Goal: Task Accomplishment & Management: Use online tool/utility

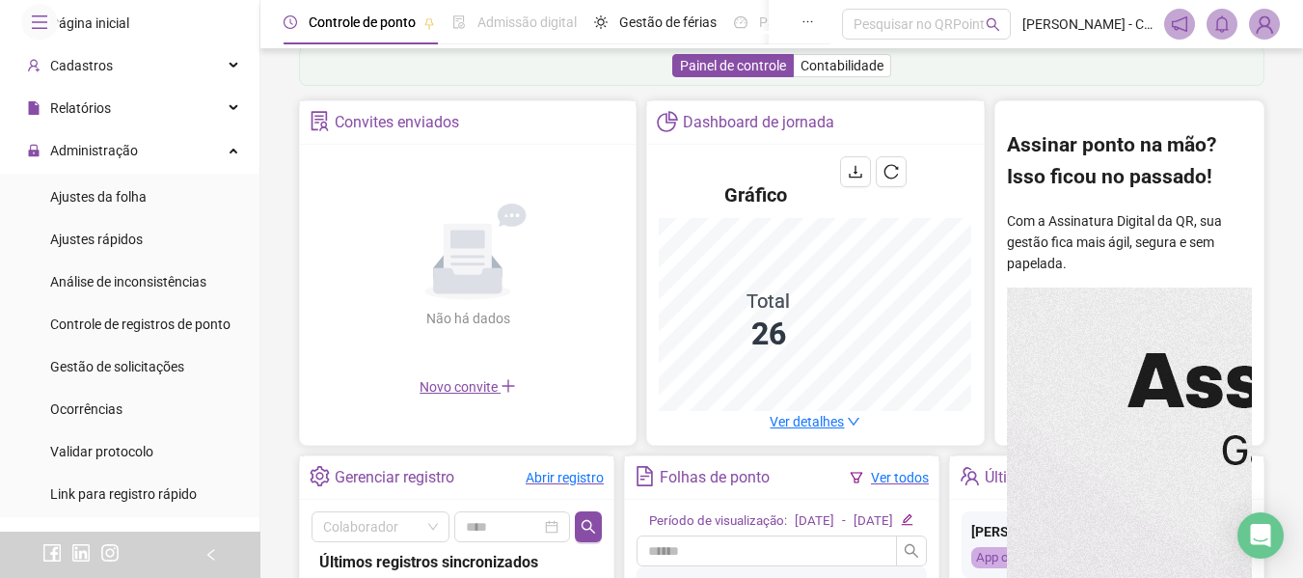
scroll to position [311, 0]
click at [119, 31] on span "Página inicial" at bounding box center [89, 22] width 79 height 15
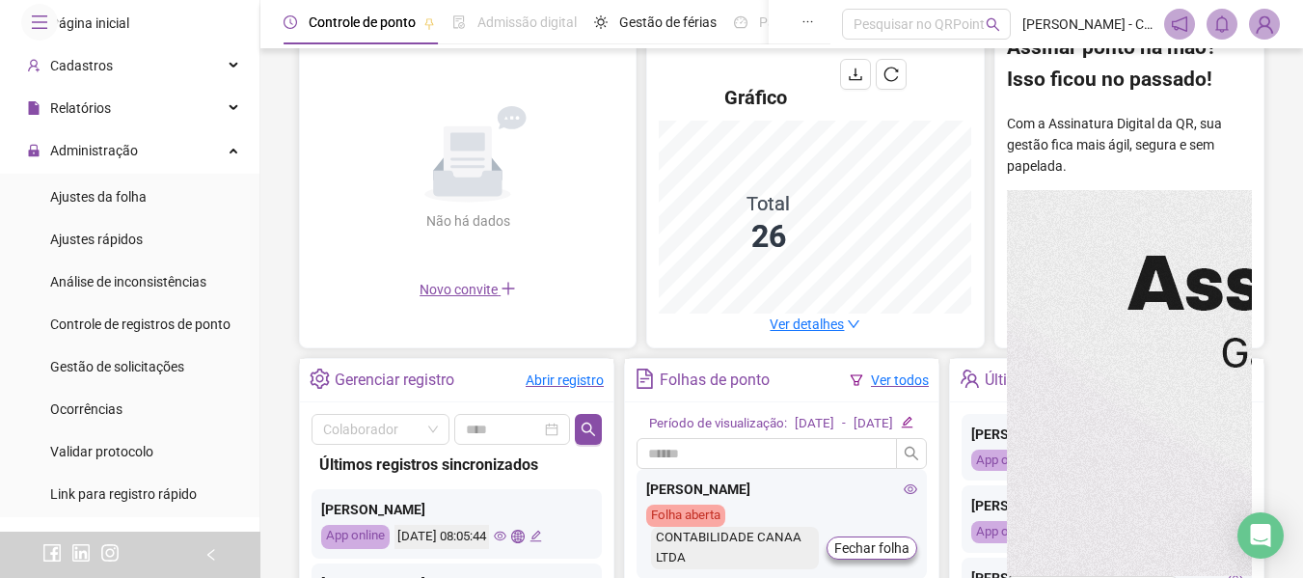
scroll to position [601, 0]
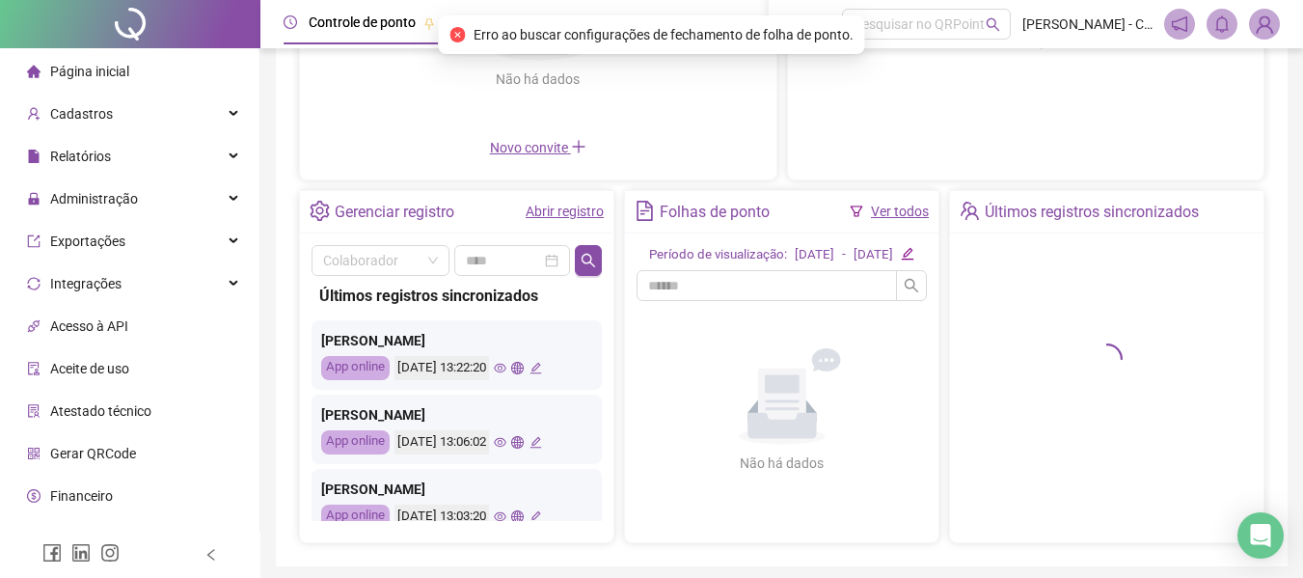
scroll to position [289, 0]
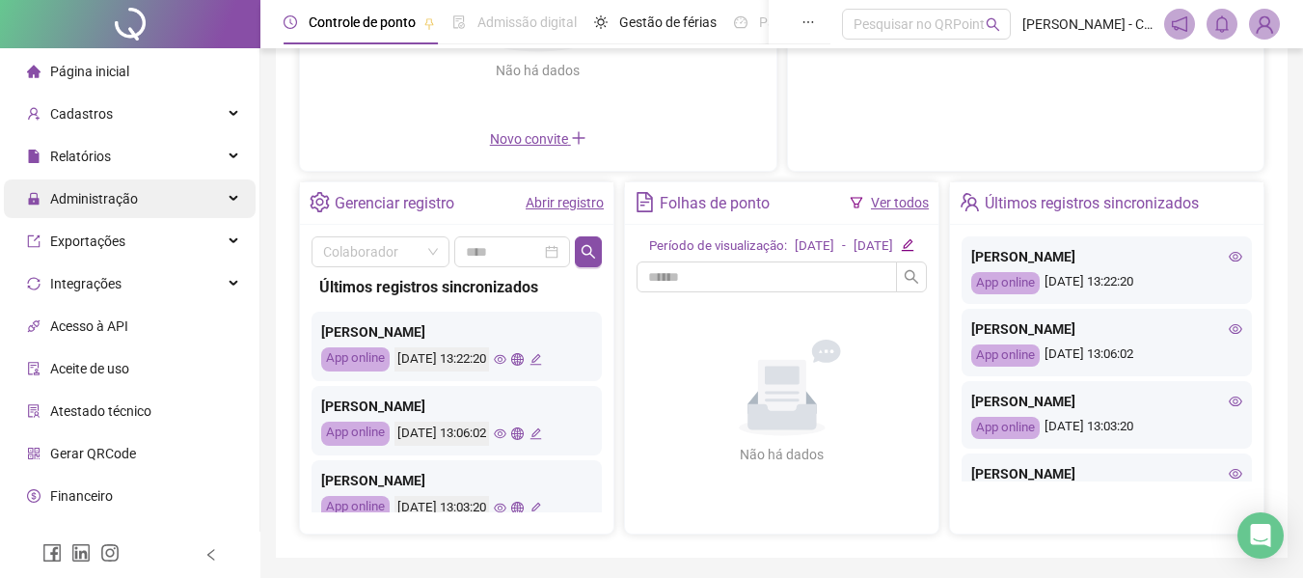
click at [167, 213] on div "Administração" at bounding box center [130, 198] width 252 height 39
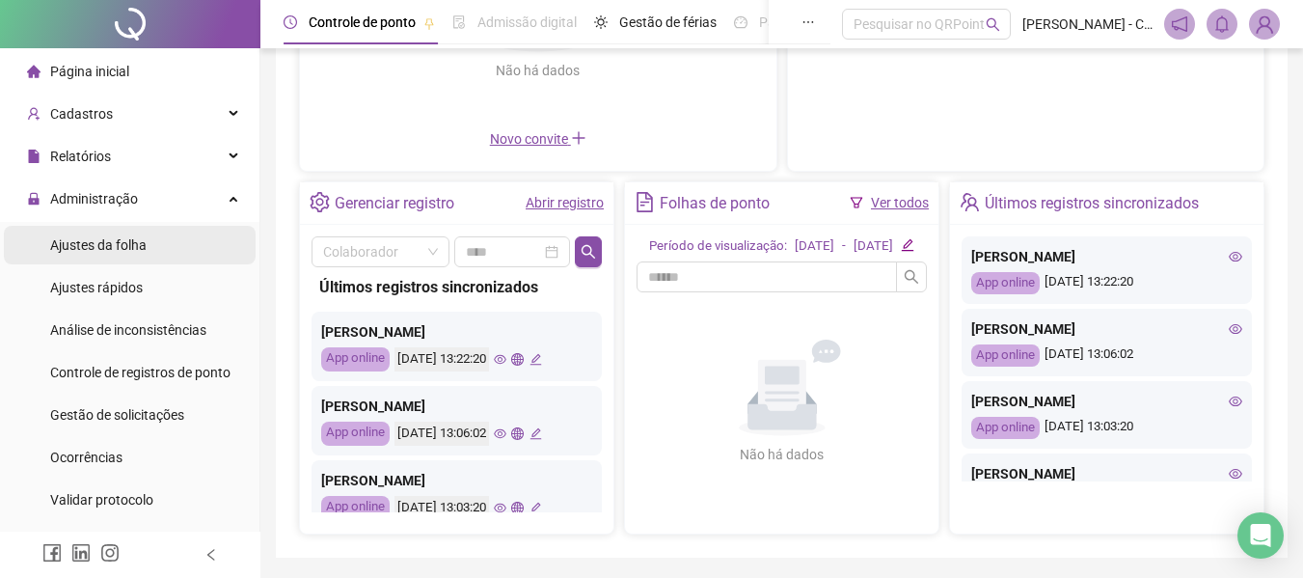
click at [118, 252] on span "Ajustes da folha" at bounding box center [98, 244] width 96 height 15
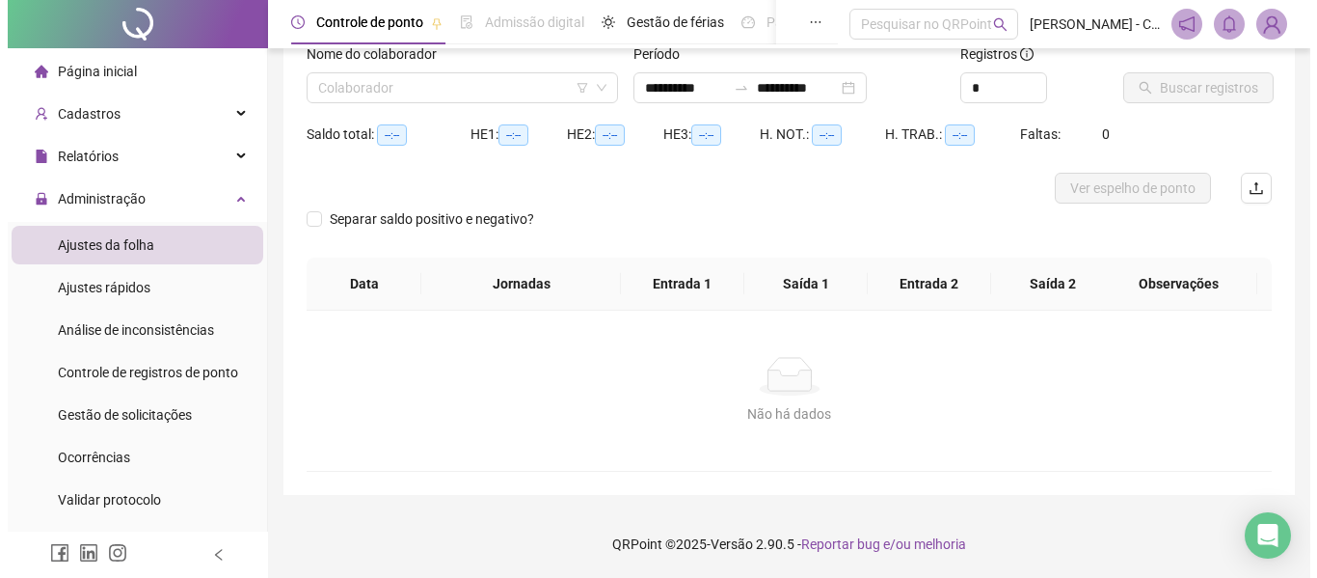
scroll to position [134, 0]
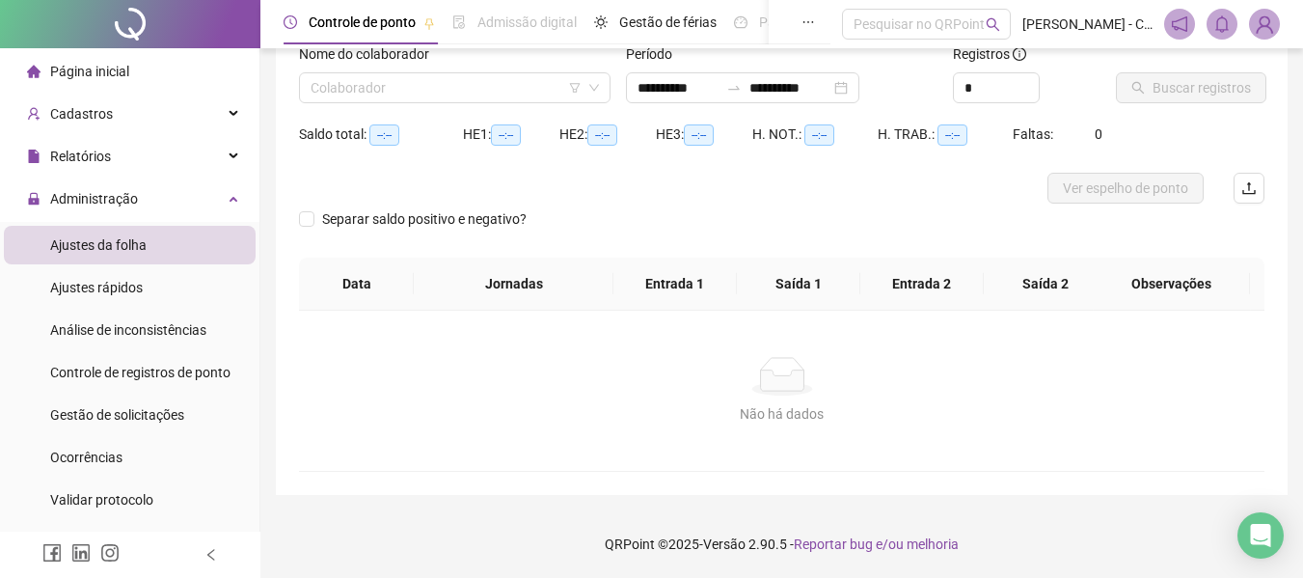
type input "**********"
click at [521, 89] on input "search" at bounding box center [445, 87] width 271 height 29
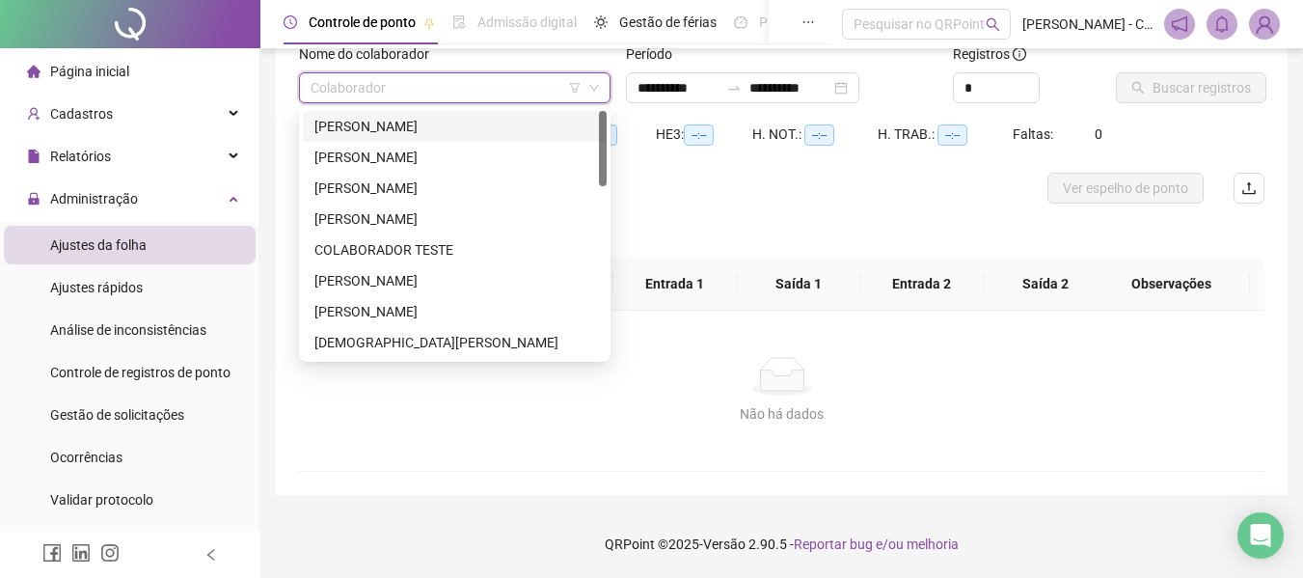
click at [484, 132] on div "[PERSON_NAME]" at bounding box center [454, 126] width 281 height 21
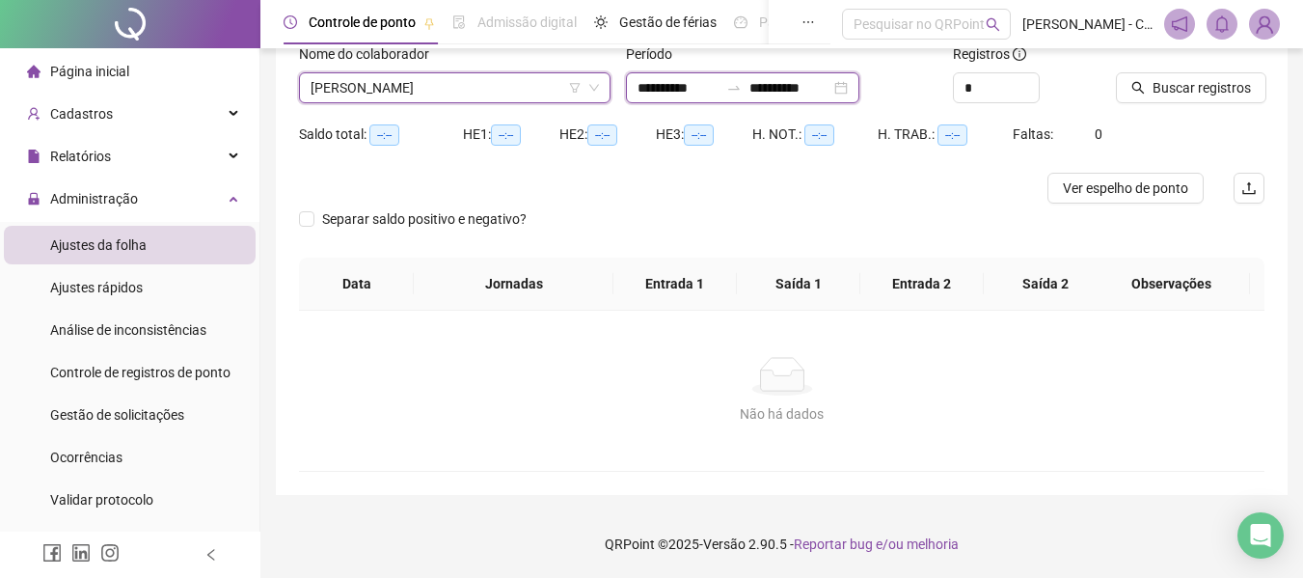
click at [716, 85] on input "**********" at bounding box center [677, 87] width 81 height 21
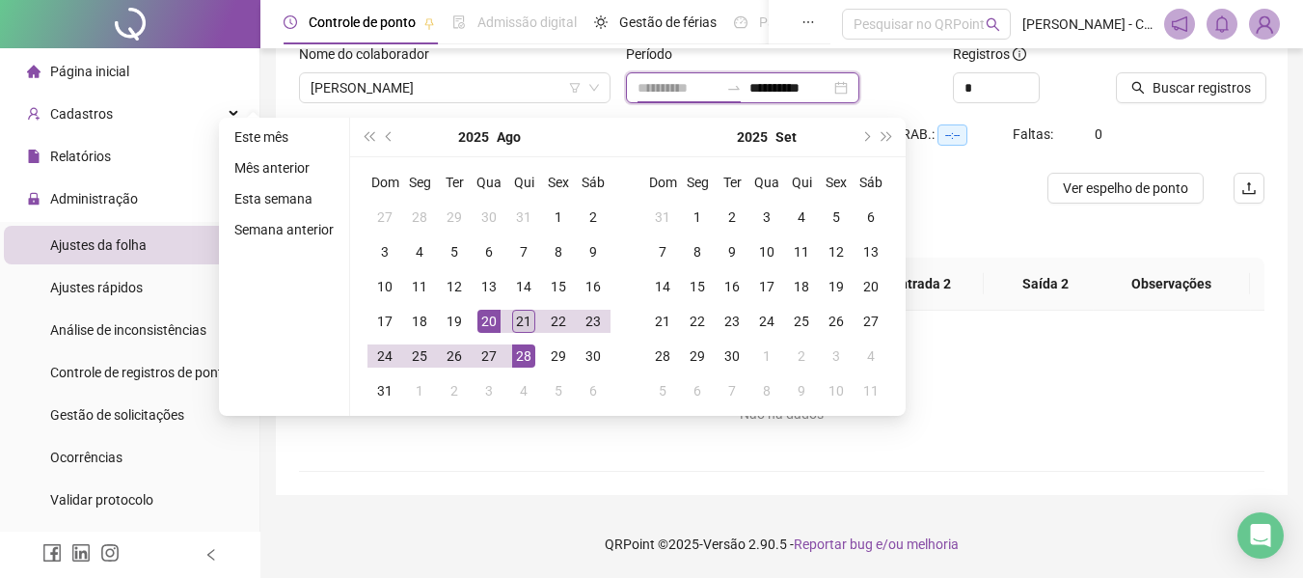
type input "**********"
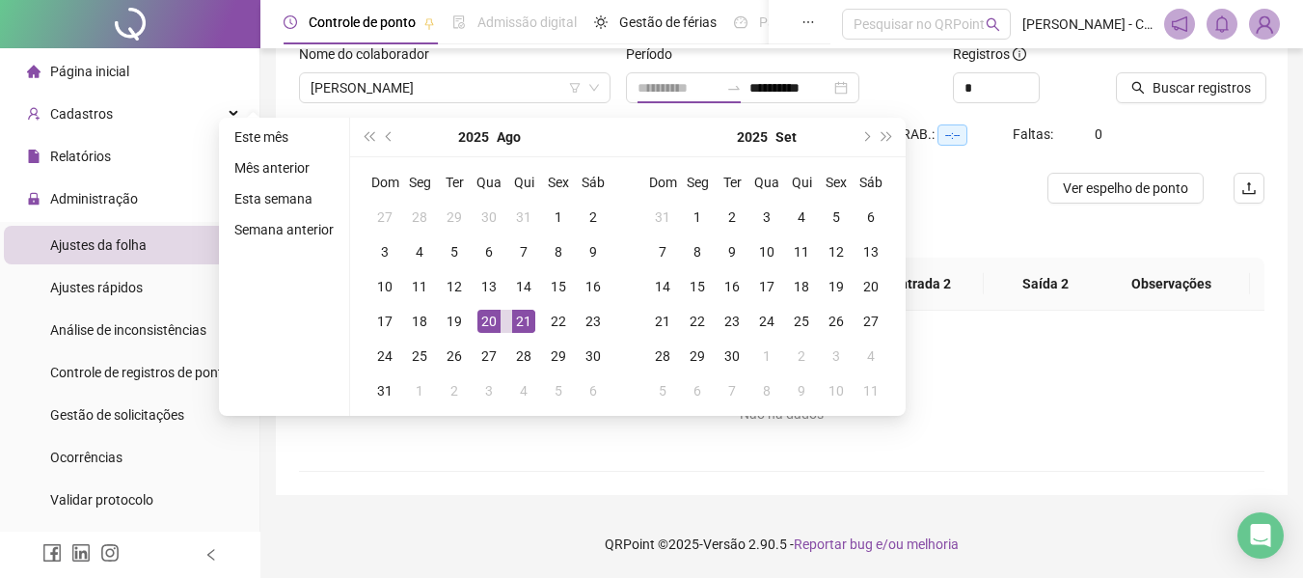
click at [522, 322] on div "21" at bounding box center [523, 321] width 23 height 23
type input "**********"
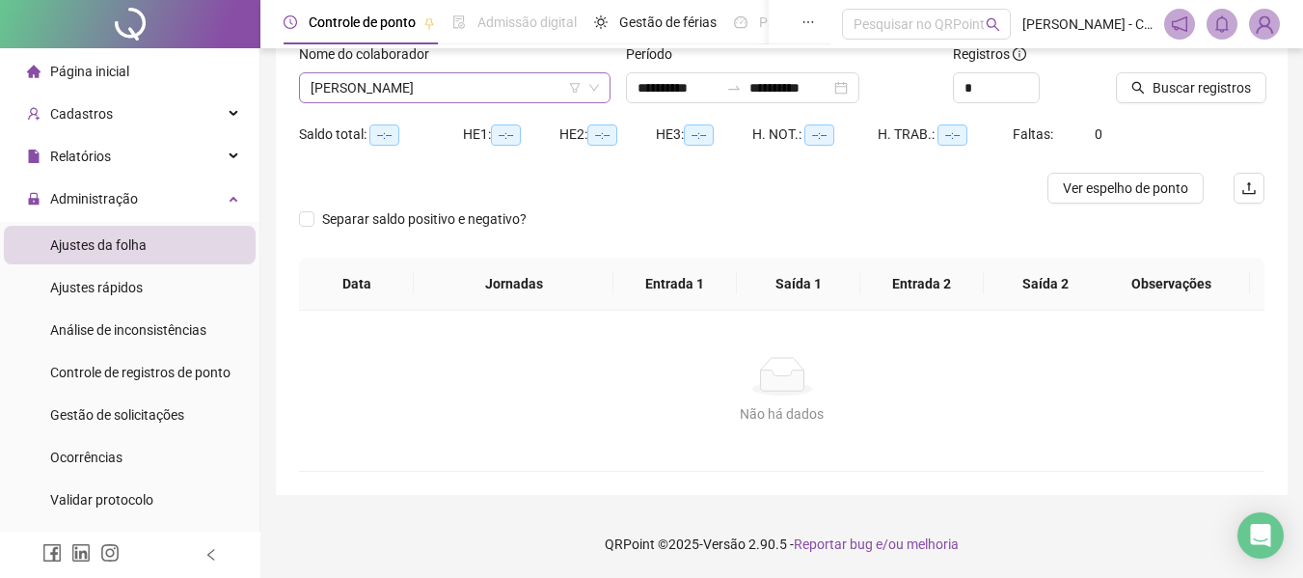
click at [486, 79] on span "[PERSON_NAME]" at bounding box center [454, 87] width 288 height 29
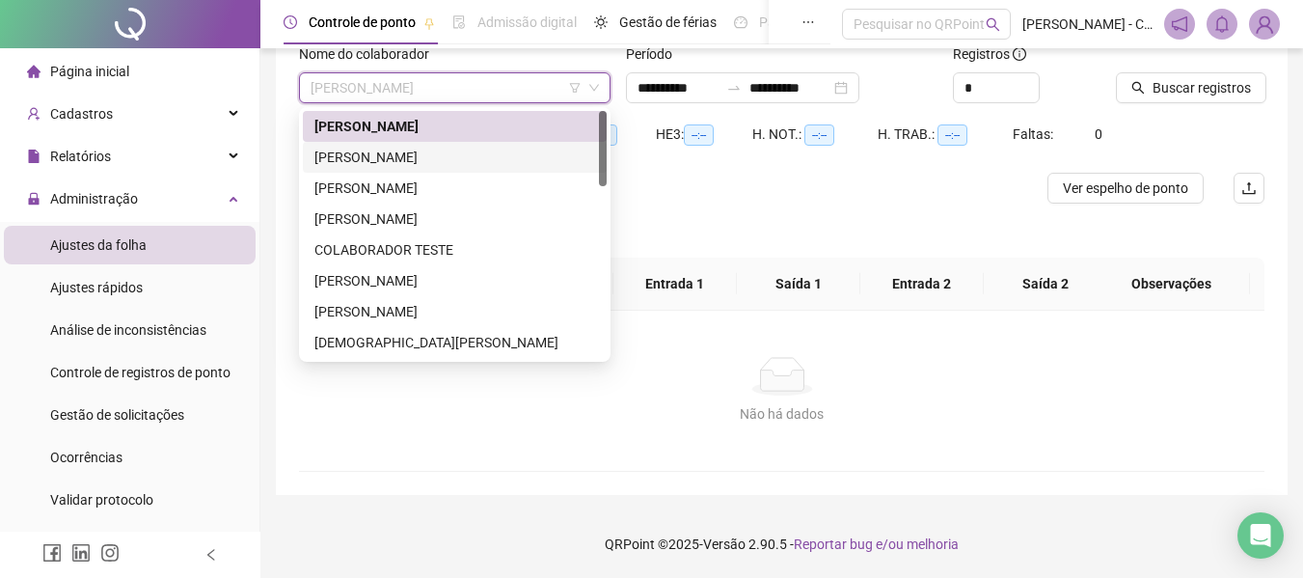
click at [438, 153] on div "[PERSON_NAME]" at bounding box center [454, 157] width 281 height 21
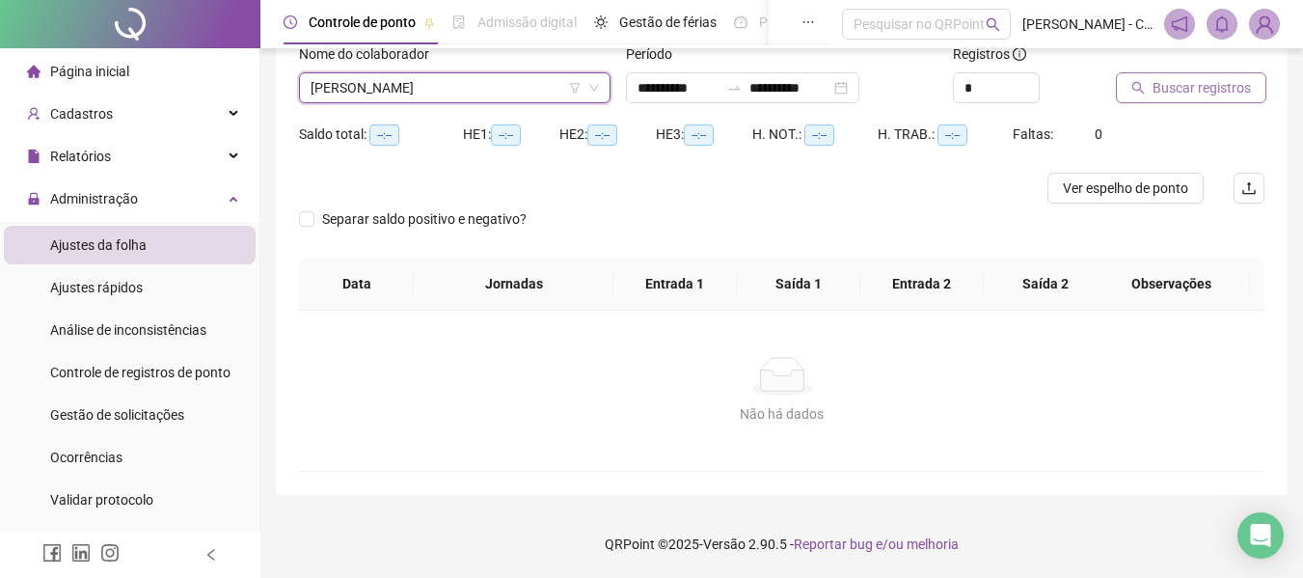
click at [1165, 86] on span "Buscar registros" at bounding box center [1201, 87] width 98 height 21
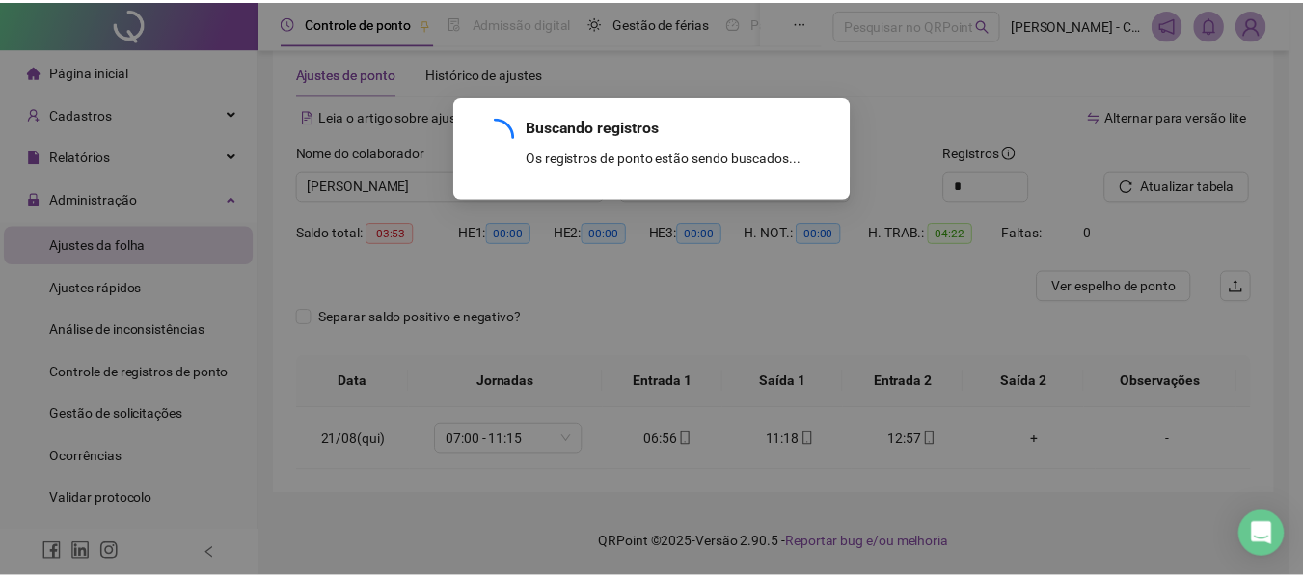
scroll to position [36, 0]
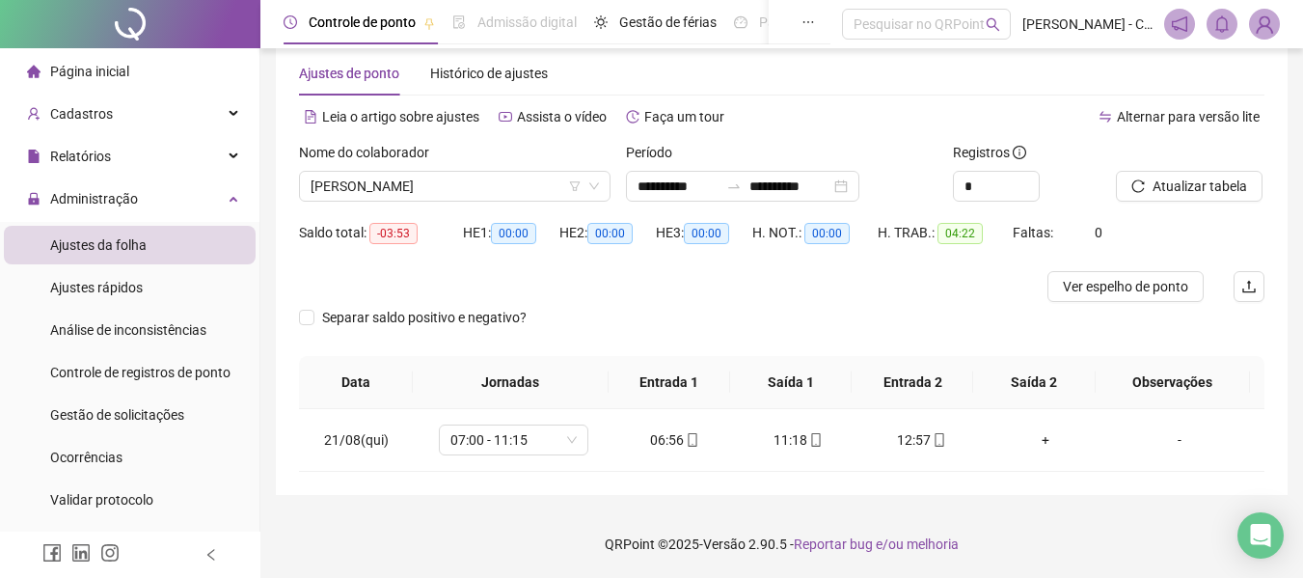
click at [552, 99] on div "**********" at bounding box center [781, 261] width 965 height 420
click at [539, 176] on span "[PERSON_NAME]" at bounding box center [454, 186] width 288 height 29
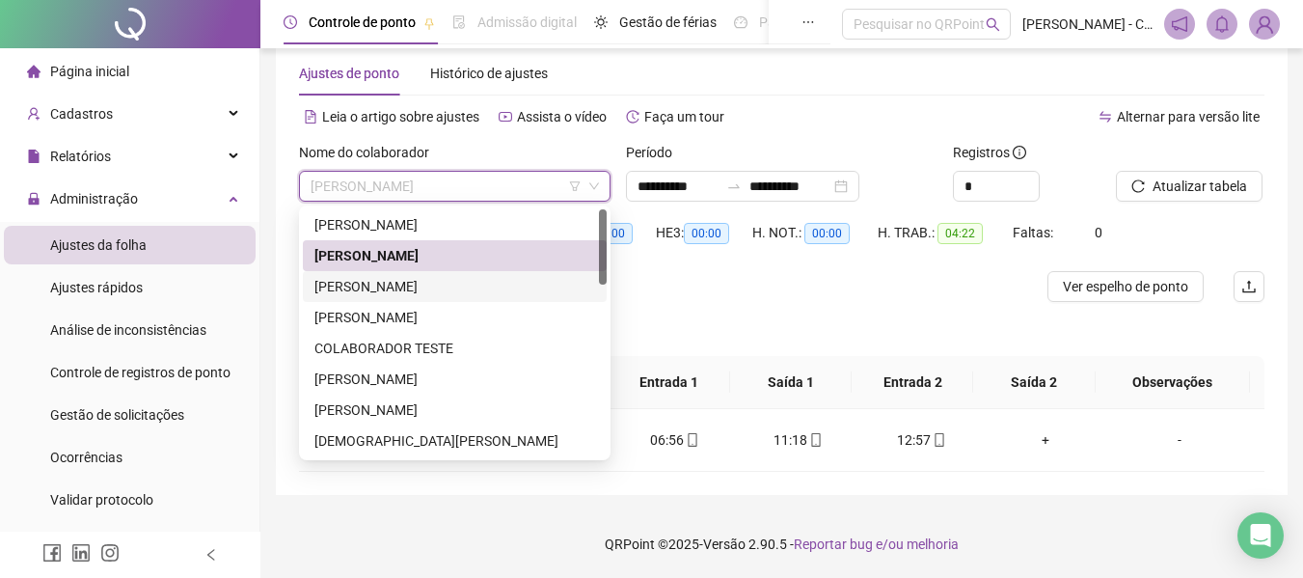
click at [472, 281] on div "[PERSON_NAME]" at bounding box center [454, 286] width 281 height 21
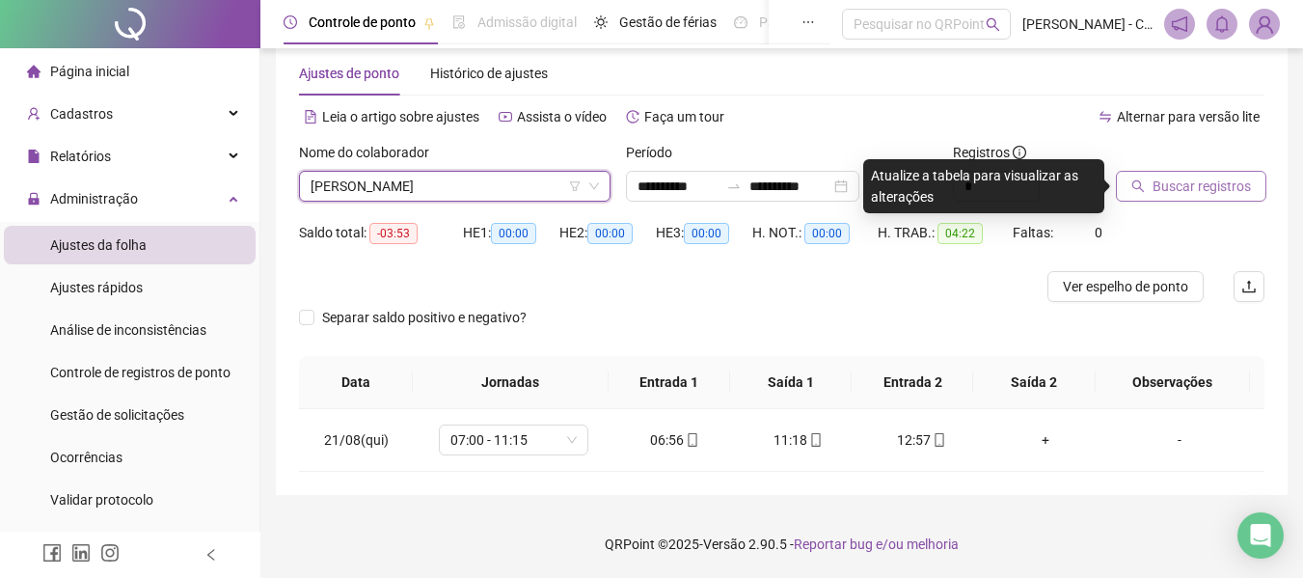
click at [1176, 189] on span "Buscar registros" at bounding box center [1201, 185] width 98 height 21
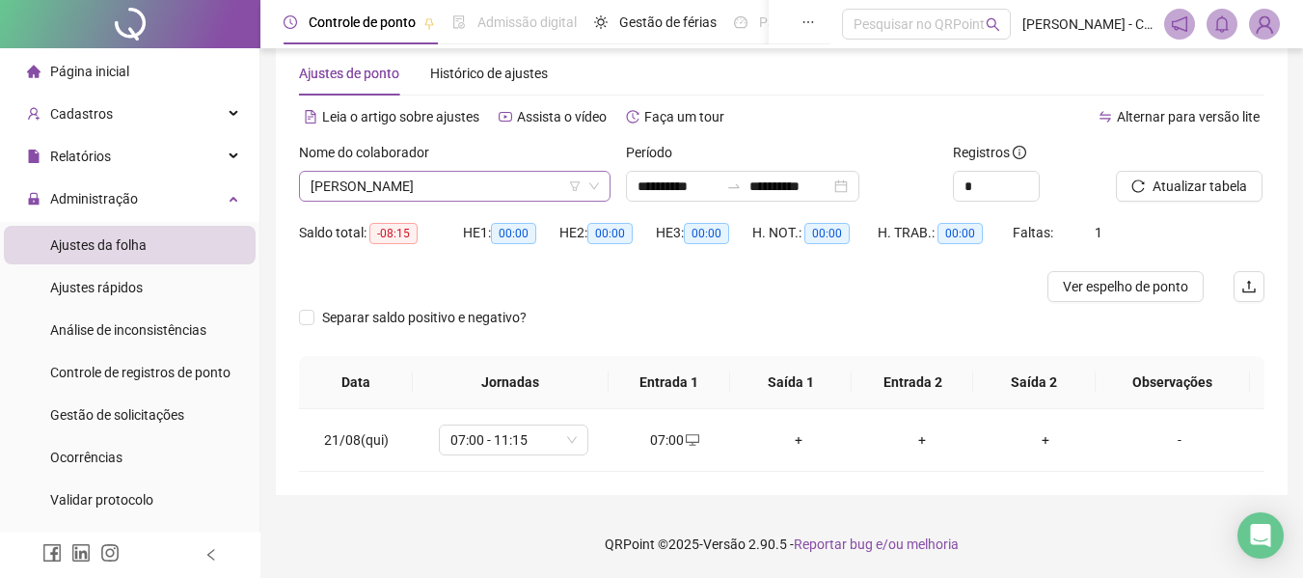
click at [486, 184] on span "[PERSON_NAME]" at bounding box center [454, 186] width 288 height 29
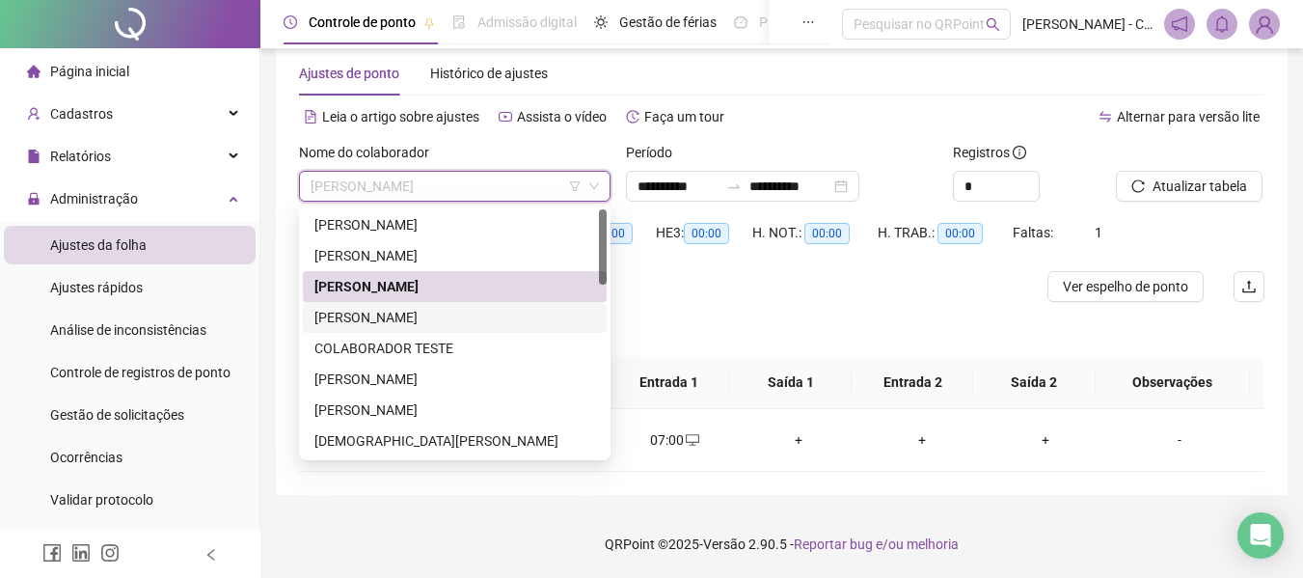
click at [452, 315] on div "[PERSON_NAME]" at bounding box center [454, 317] width 281 height 21
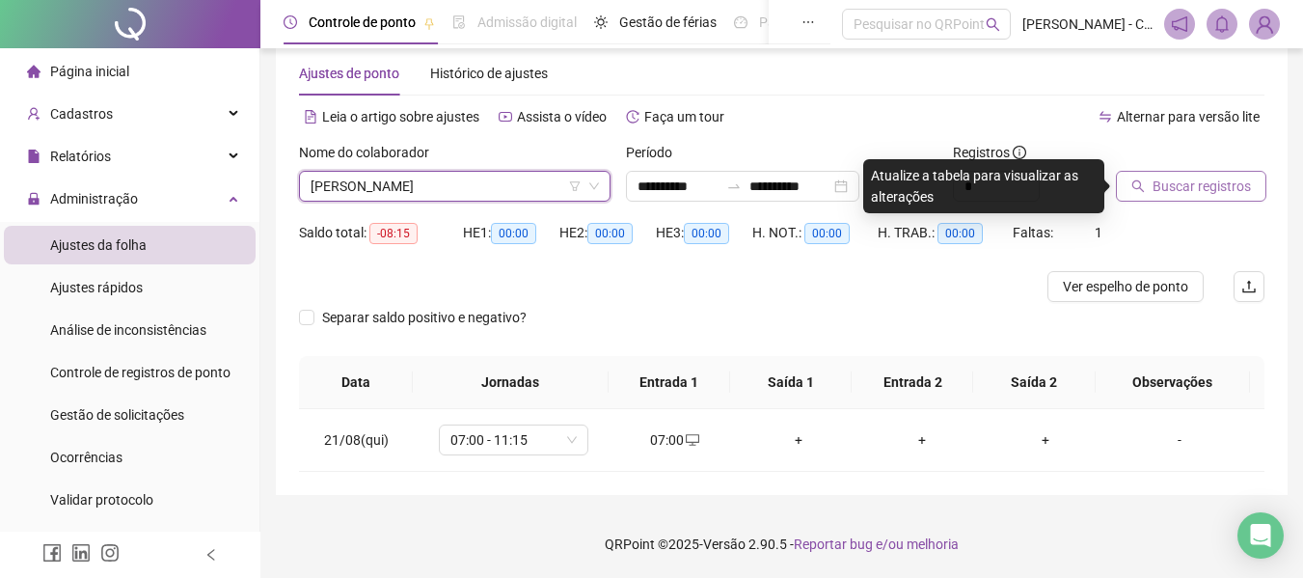
click at [1207, 180] on span "Buscar registros" at bounding box center [1201, 185] width 98 height 21
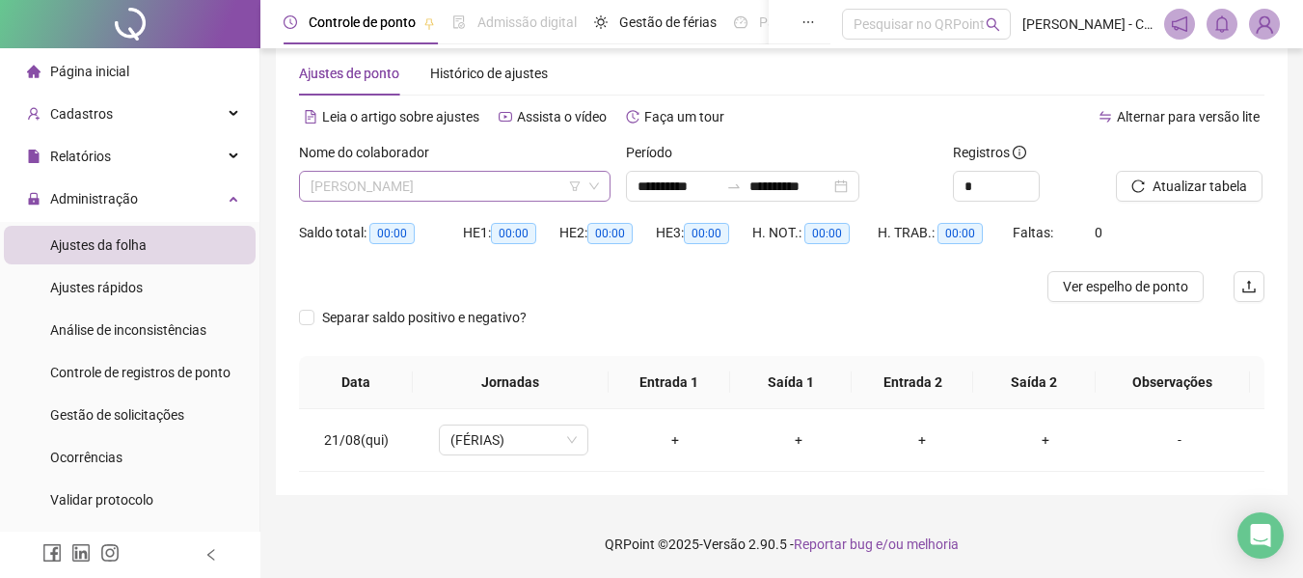
click at [537, 190] on span "[PERSON_NAME]" at bounding box center [454, 186] width 288 height 29
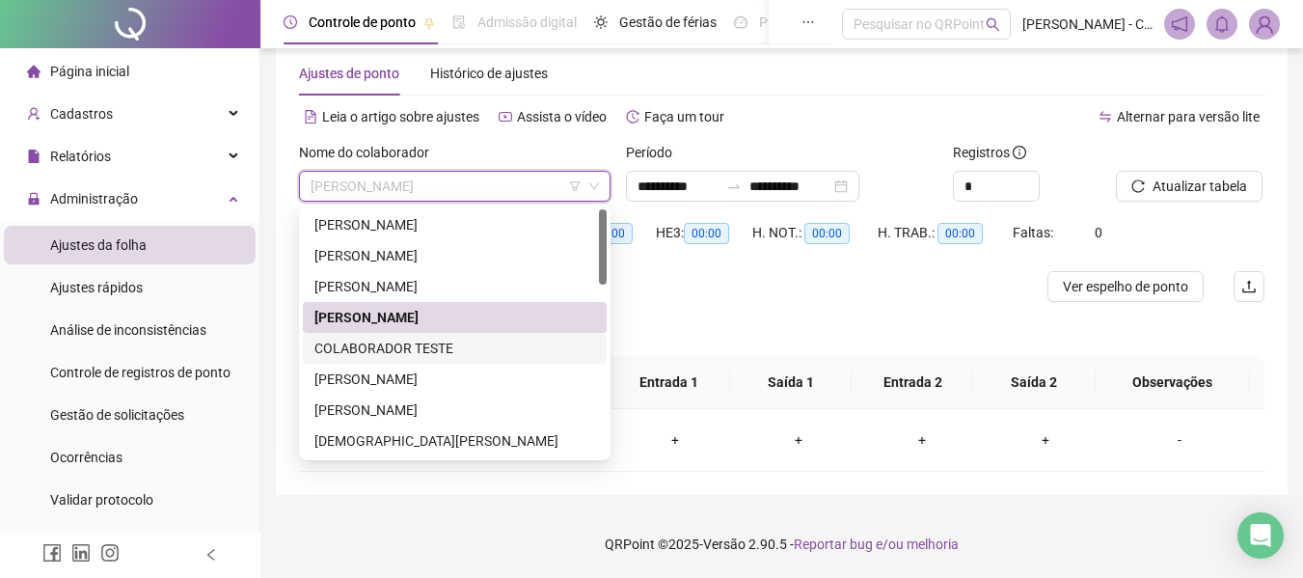
click at [444, 342] on div "COLABORADOR TESTE" at bounding box center [454, 347] width 281 height 21
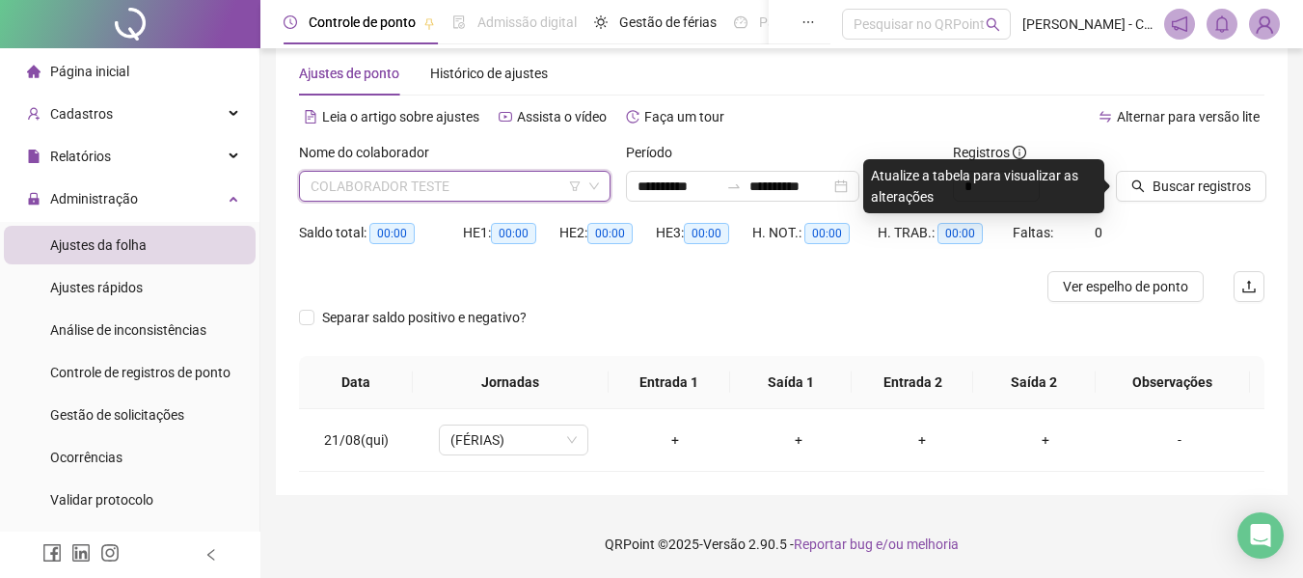
click at [488, 178] on span "COLABORADOR TESTE" at bounding box center [454, 186] width 288 height 29
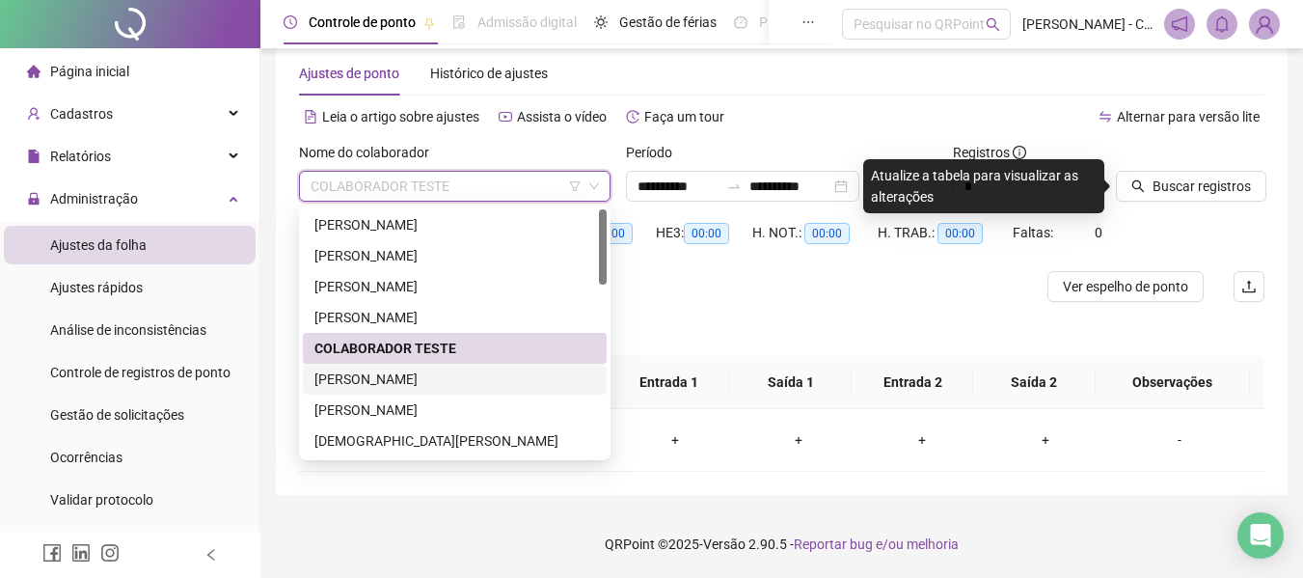
click at [443, 386] on div "[PERSON_NAME]" at bounding box center [454, 378] width 281 height 21
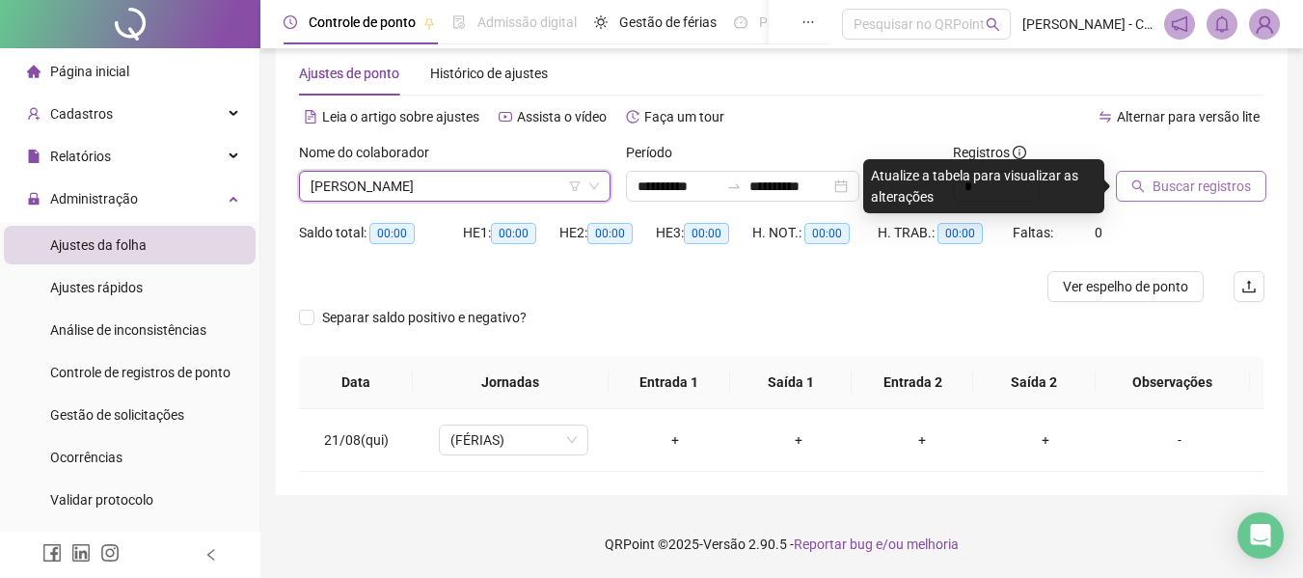
click at [1184, 189] on span "Buscar registros" at bounding box center [1201, 185] width 98 height 21
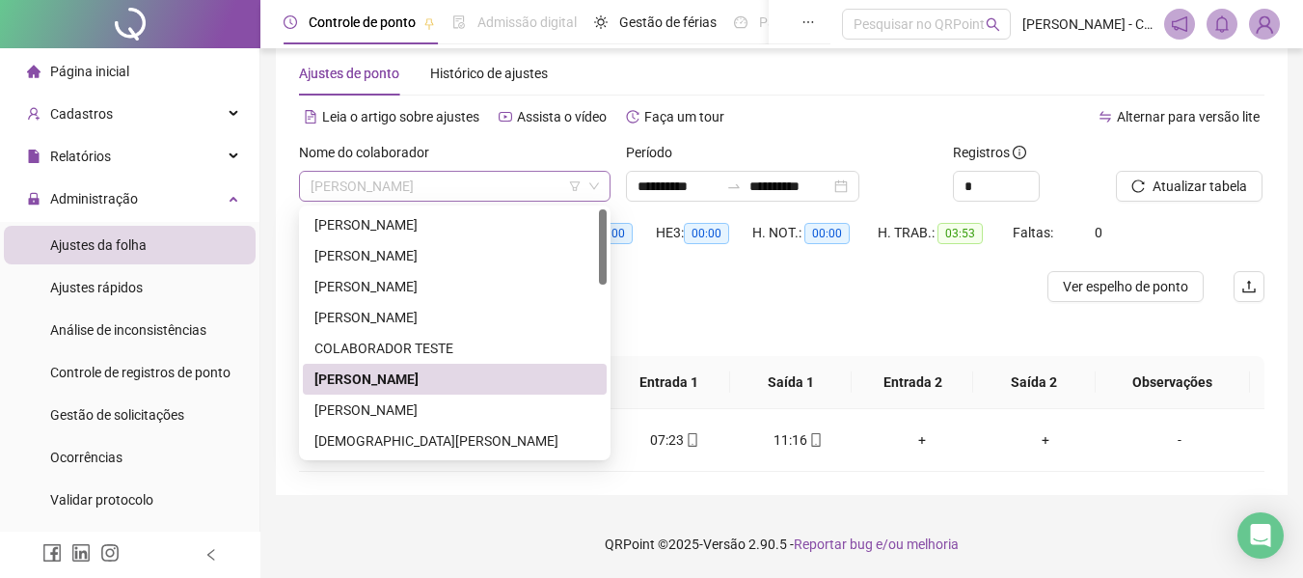
click at [502, 189] on span "[PERSON_NAME]" at bounding box center [454, 186] width 288 height 29
click at [466, 406] on div "[PERSON_NAME]" at bounding box center [454, 409] width 281 height 21
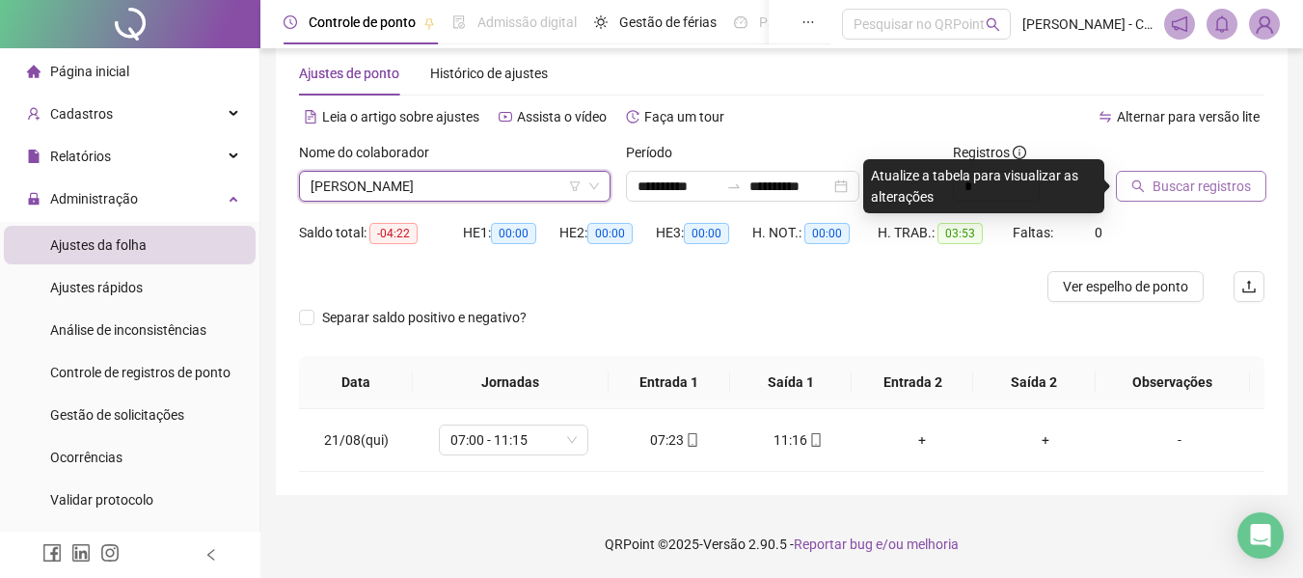
click at [1188, 183] on span "Buscar registros" at bounding box center [1201, 185] width 98 height 21
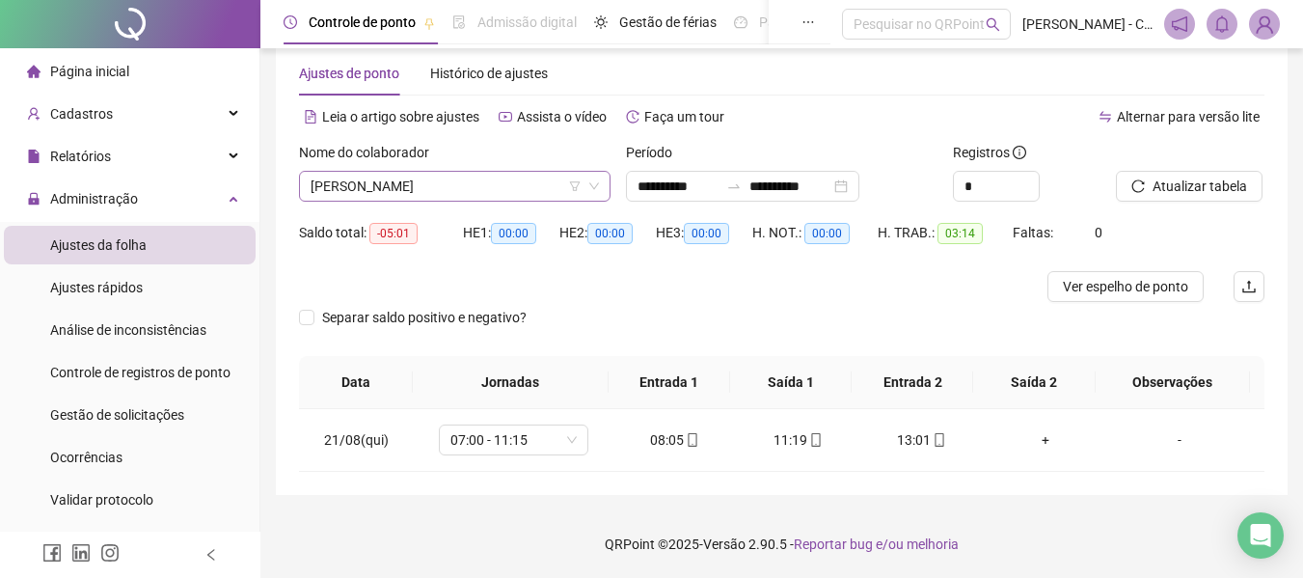
click at [492, 179] on span "[PERSON_NAME]" at bounding box center [454, 186] width 288 height 29
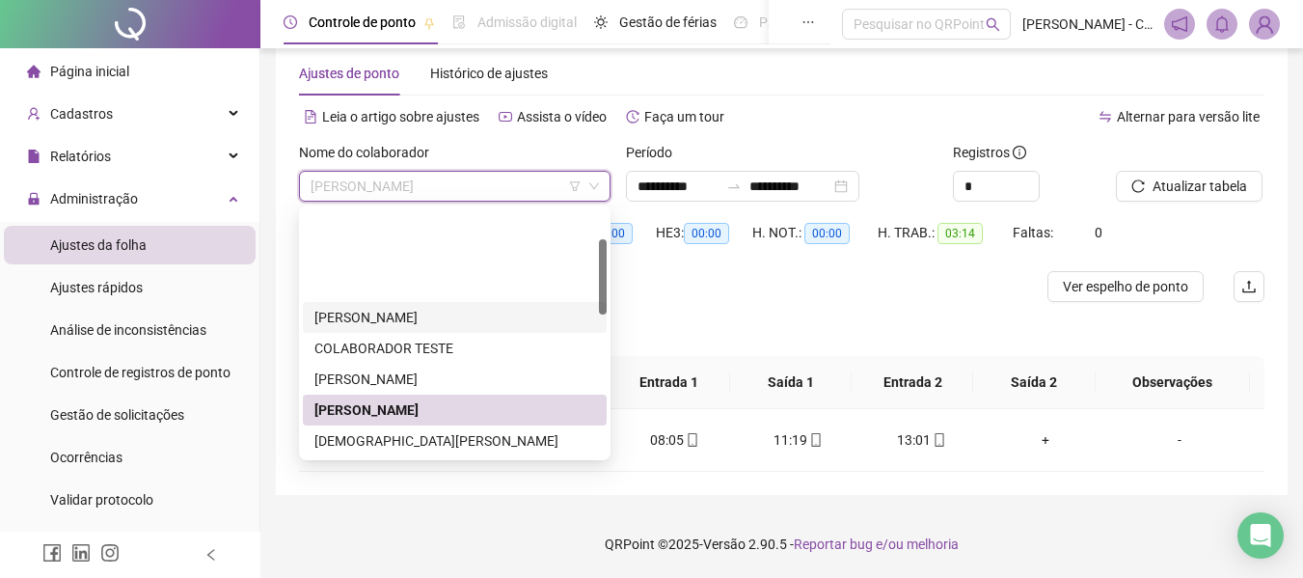
scroll to position [96, 0]
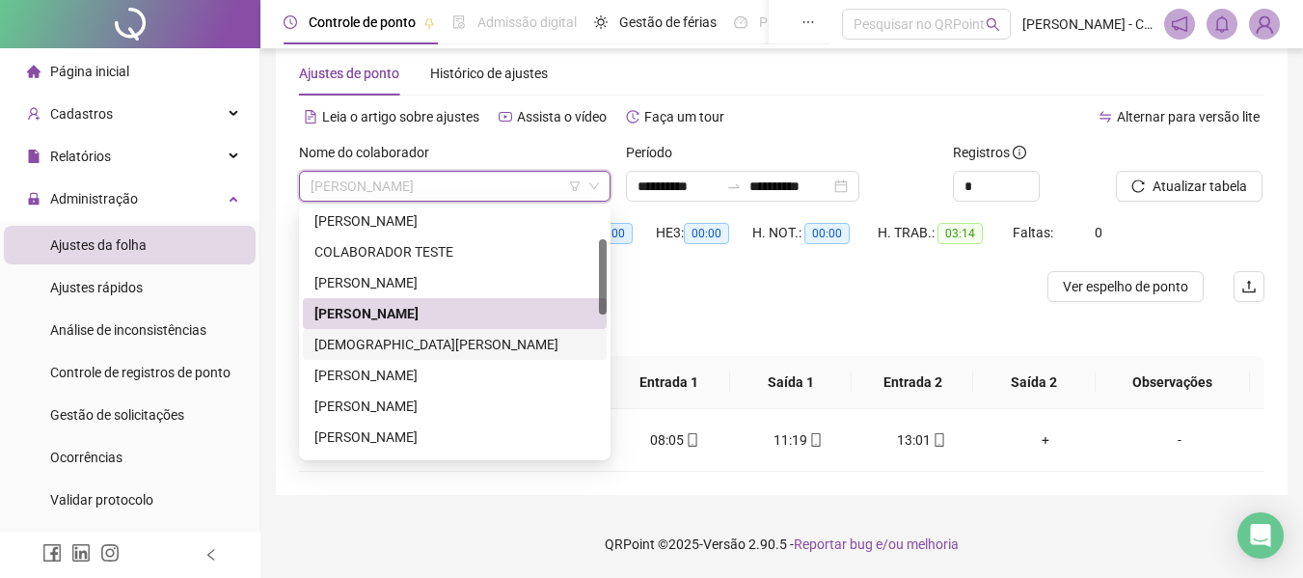
click at [400, 344] on div "[DEMOGRAPHIC_DATA][PERSON_NAME]" at bounding box center [454, 344] width 281 height 21
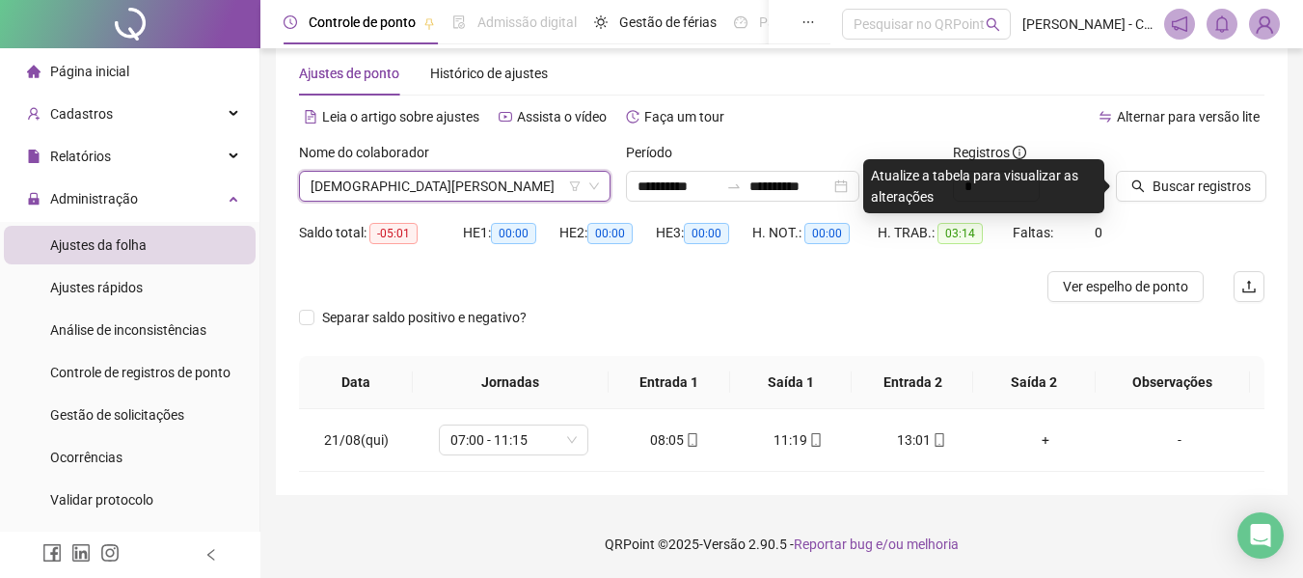
click at [453, 192] on span "[DEMOGRAPHIC_DATA][PERSON_NAME]" at bounding box center [454, 186] width 288 height 29
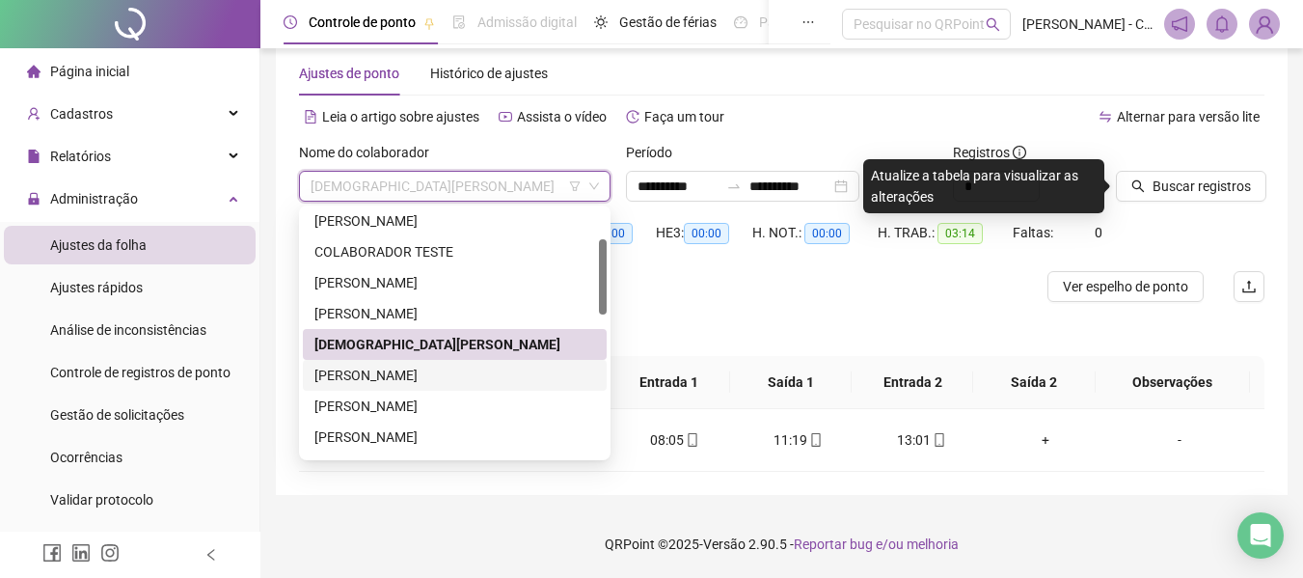
click at [427, 381] on div "[PERSON_NAME]" at bounding box center [454, 374] width 281 height 21
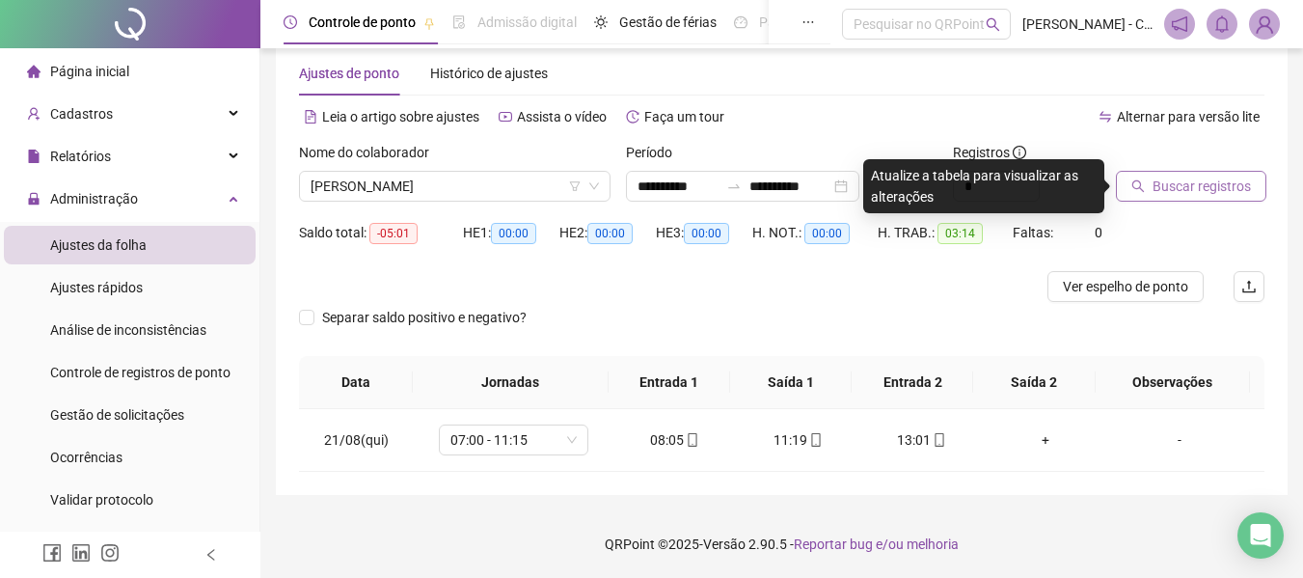
click at [1187, 196] on span "Buscar registros" at bounding box center [1201, 185] width 98 height 21
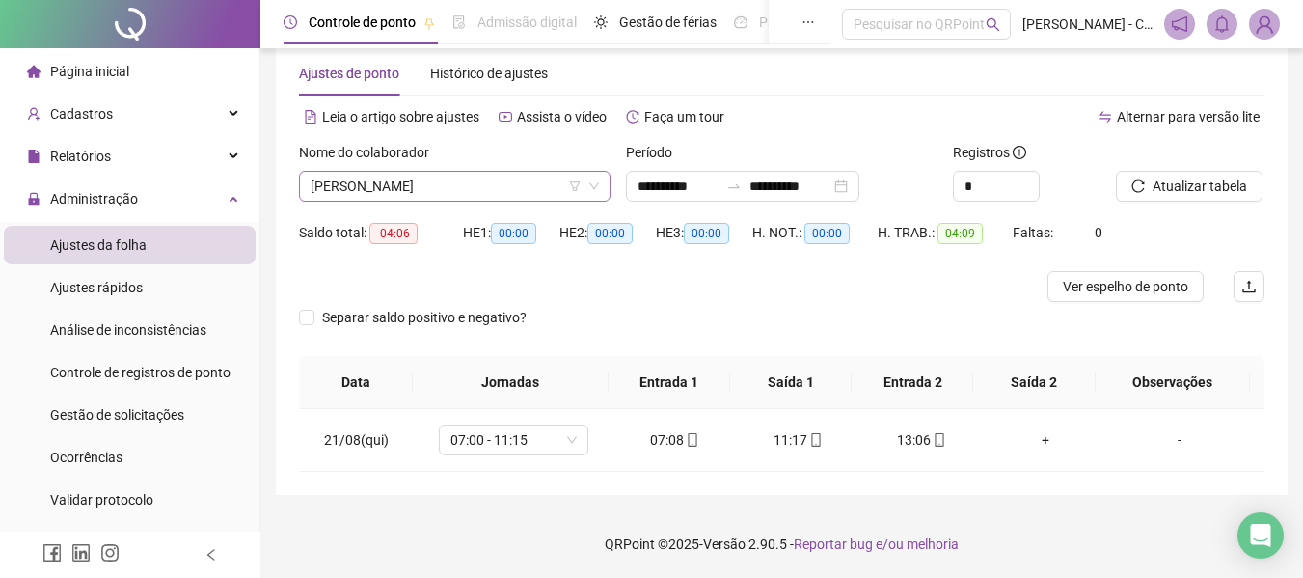
click at [427, 182] on span "[PERSON_NAME]" at bounding box center [454, 186] width 288 height 29
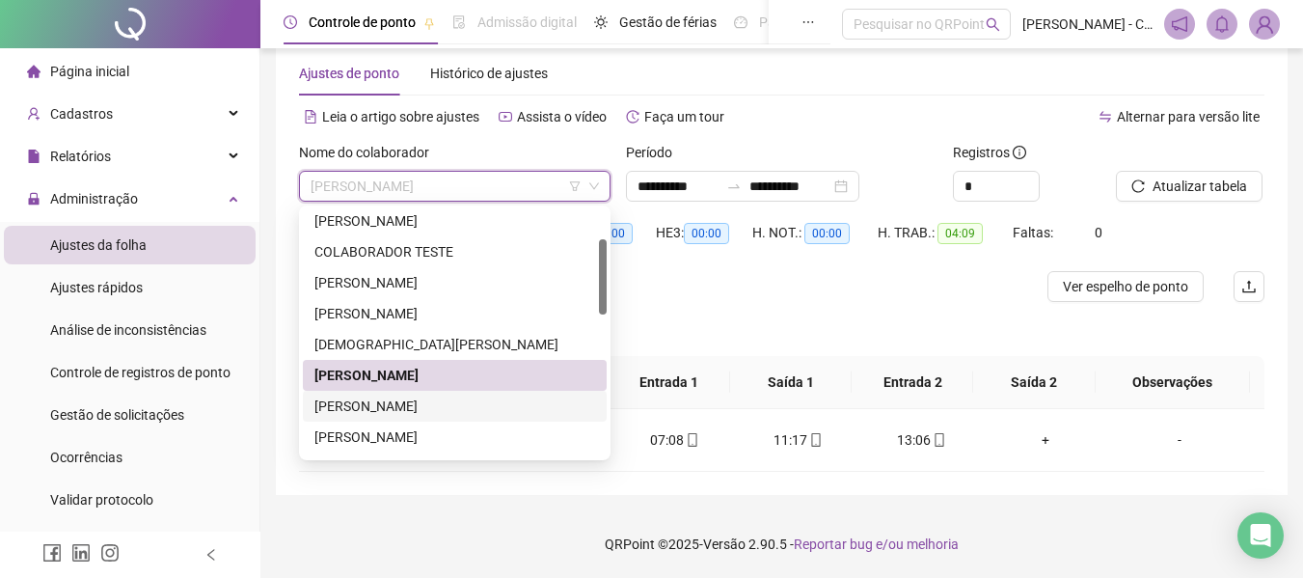
click at [420, 402] on div "[PERSON_NAME]" at bounding box center [454, 405] width 281 height 21
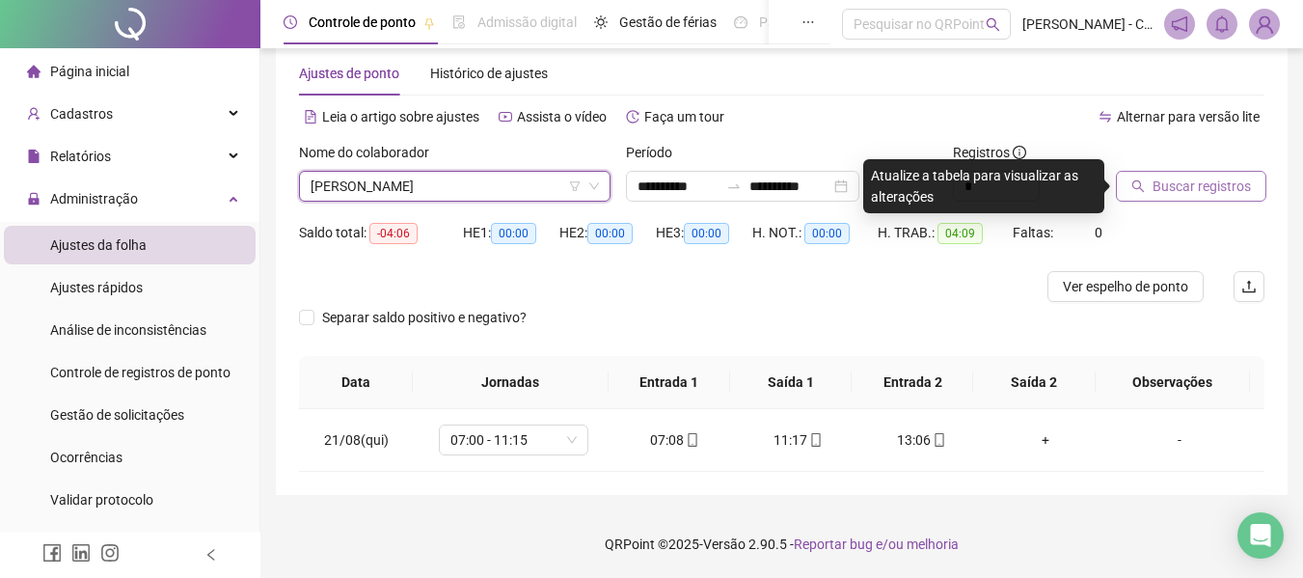
click at [1153, 186] on span "Buscar registros" at bounding box center [1201, 185] width 98 height 21
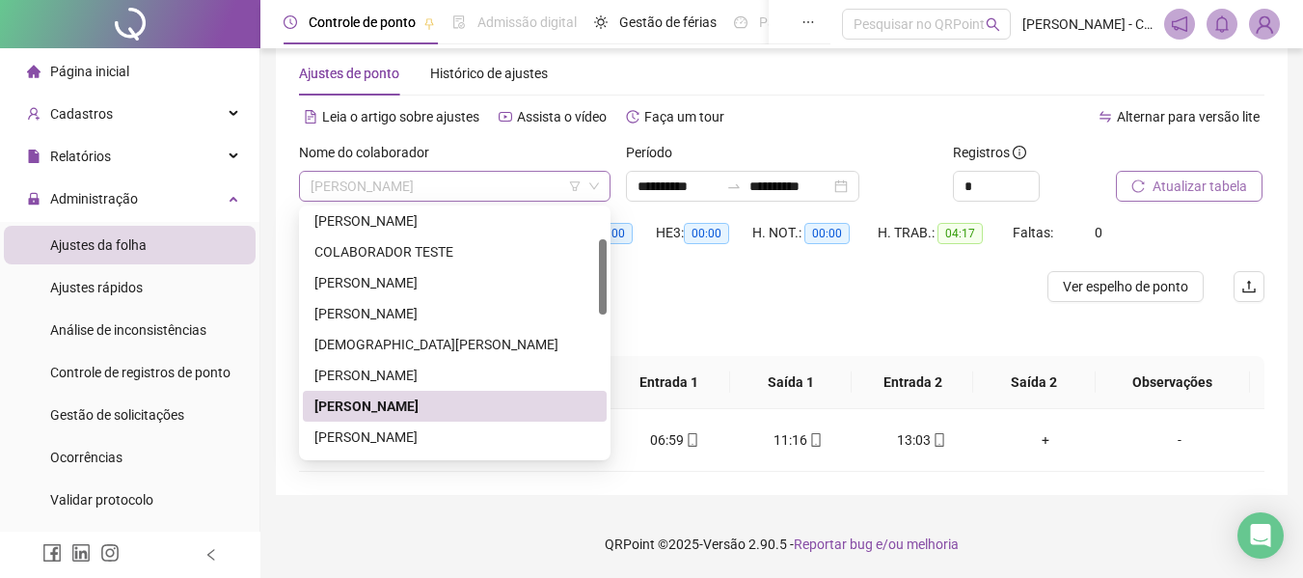
click at [433, 175] on span "[PERSON_NAME]" at bounding box center [454, 186] width 288 height 29
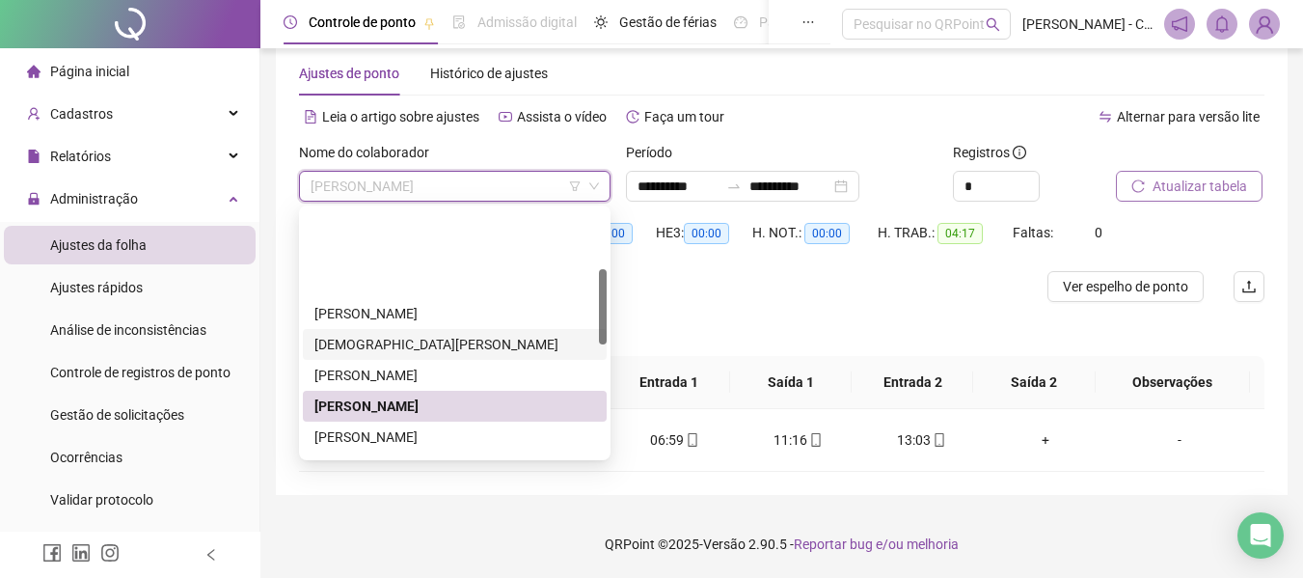
scroll to position [193, 0]
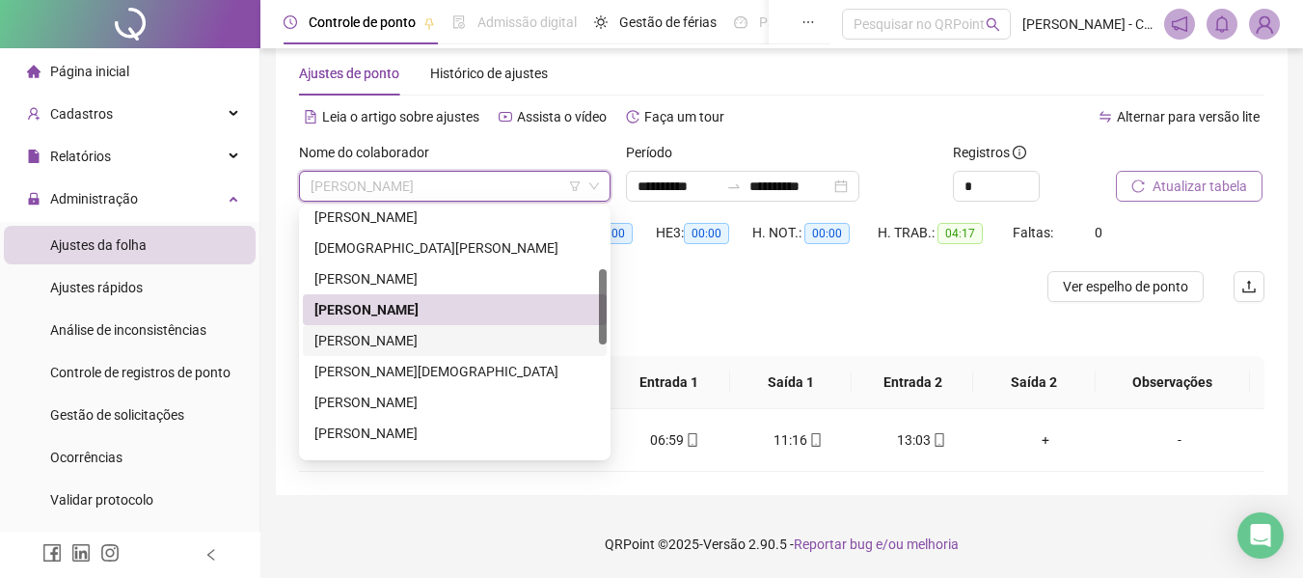
click at [426, 334] on div "[PERSON_NAME]" at bounding box center [454, 340] width 281 height 21
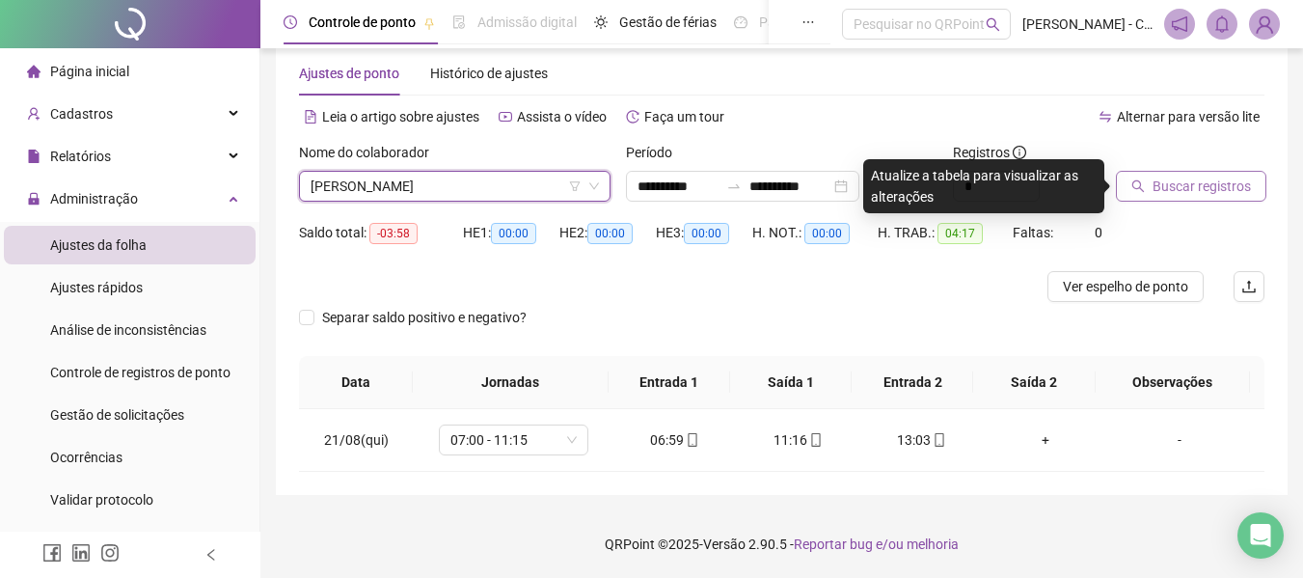
click at [1171, 179] on span "Buscar registros" at bounding box center [1201, 185] width 98 height 21
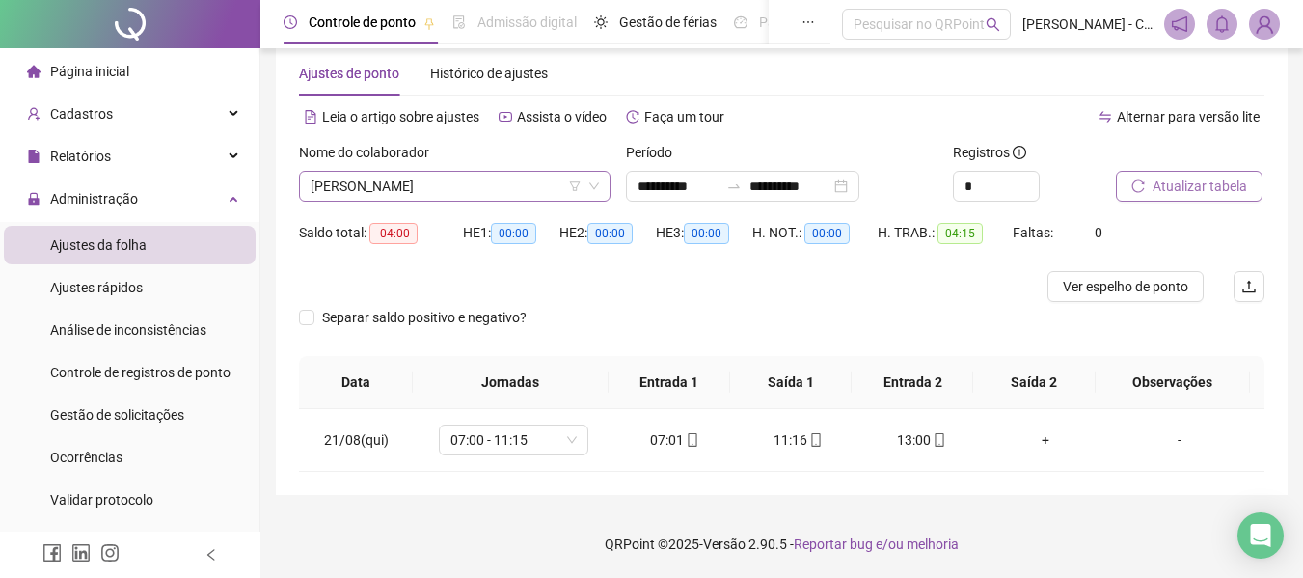
click at [531, 182] on span "[PERSON_NAME]" at bounding box center [454, 186] width 288 height 29
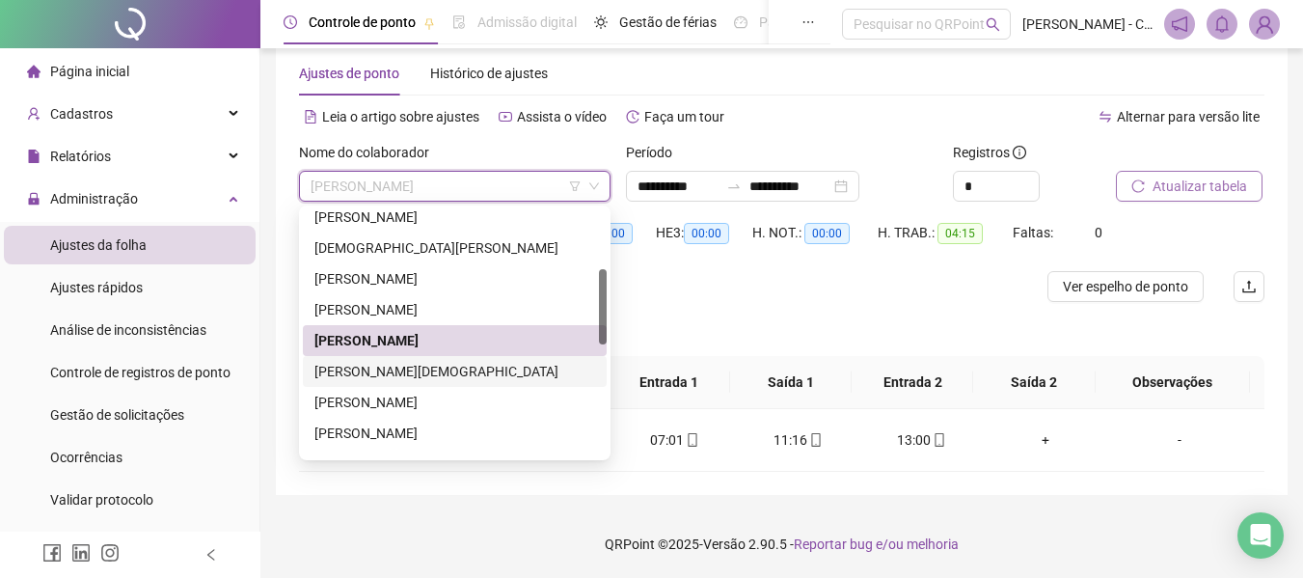
click at [417, 368] on div "[PERSON_NAME][DEMOGRAPHIC_DATA]" at bounding box center [454, 371] width 281 height 21
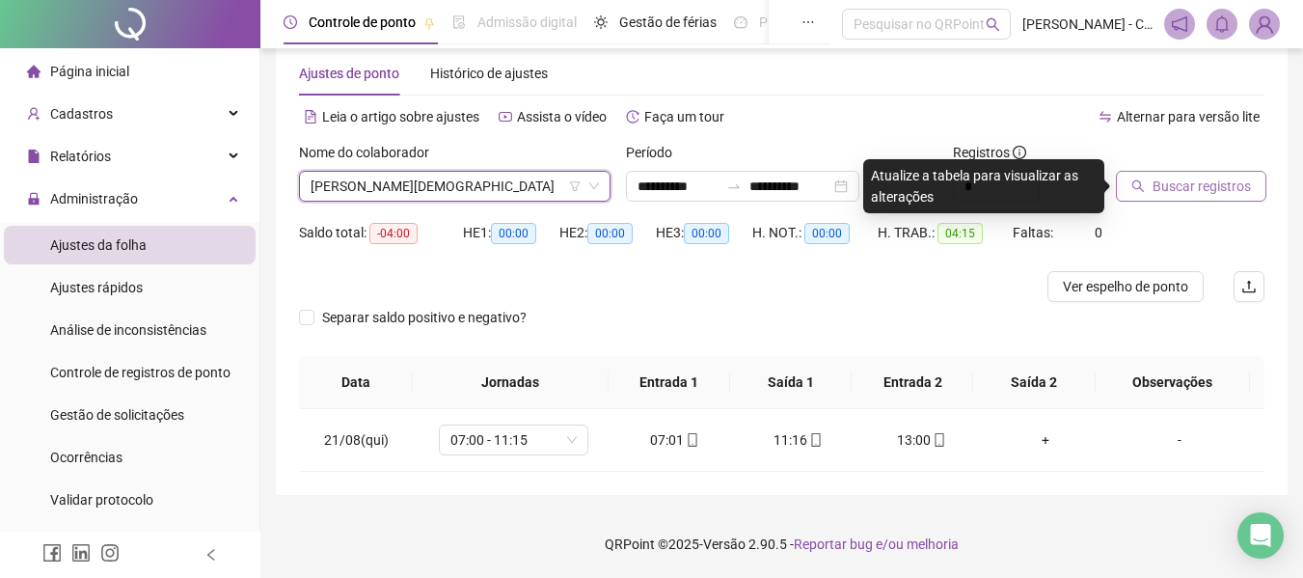
click at [1201, 192] on span "Buscar registros" at bounding box center [1201, 185] width 98 height 21
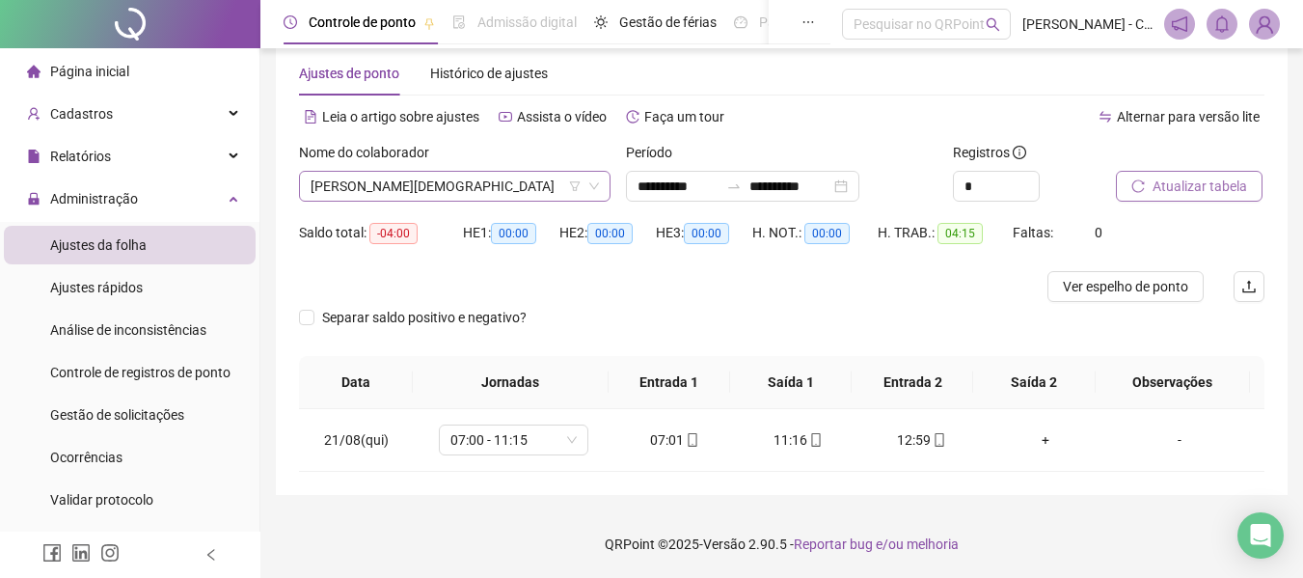
click at [486, 195] on span "[PERSON_NAME][DEMOGRAPHIC_DATA]" at bounding box center [454, 186] width 288 height 29
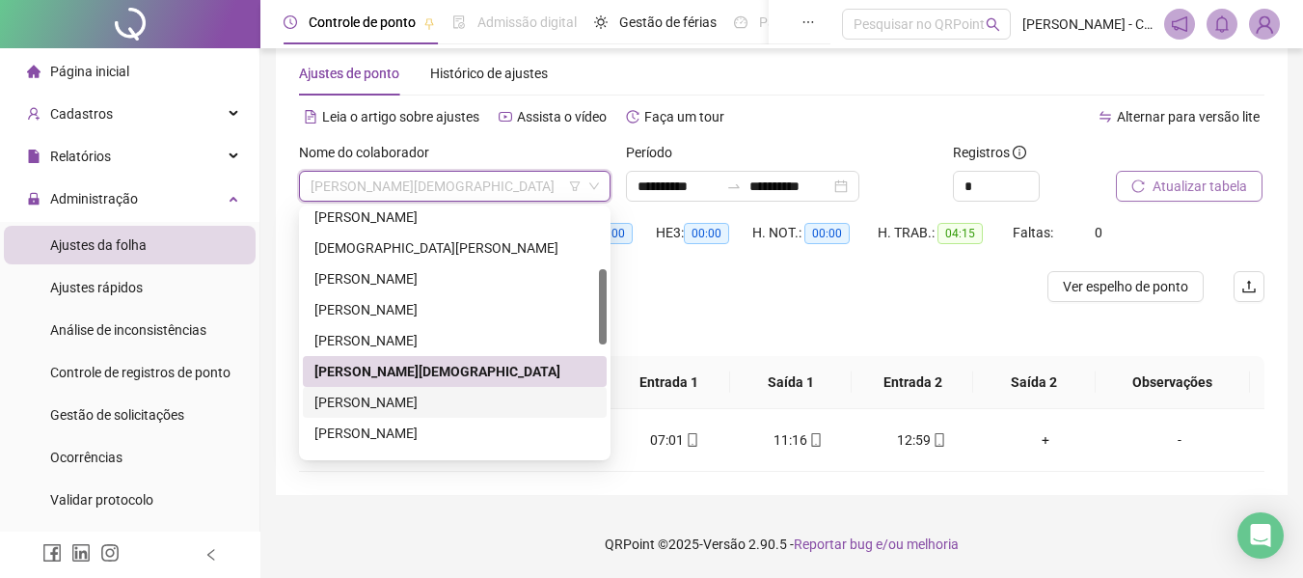
click at [468, 397] on div "[PERSON_NAME]" at bounding box center [454, 401] width 281 height 21
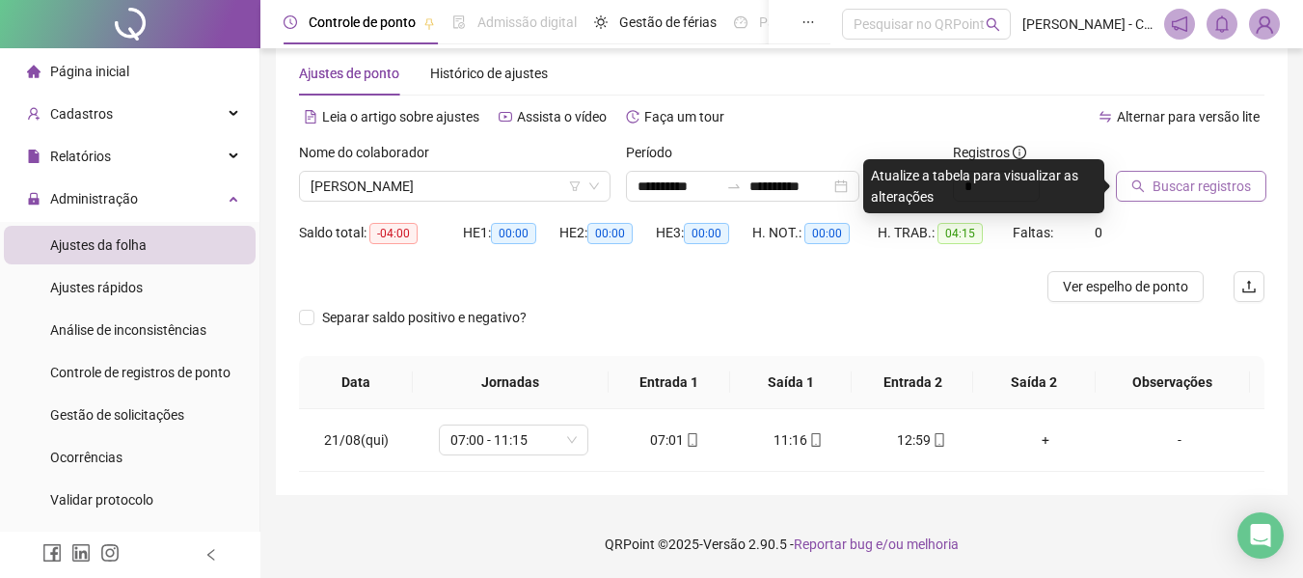
click at [1168, 174] on button "Buscar registros" at bounding box center [1191, 186] width 150 height 31
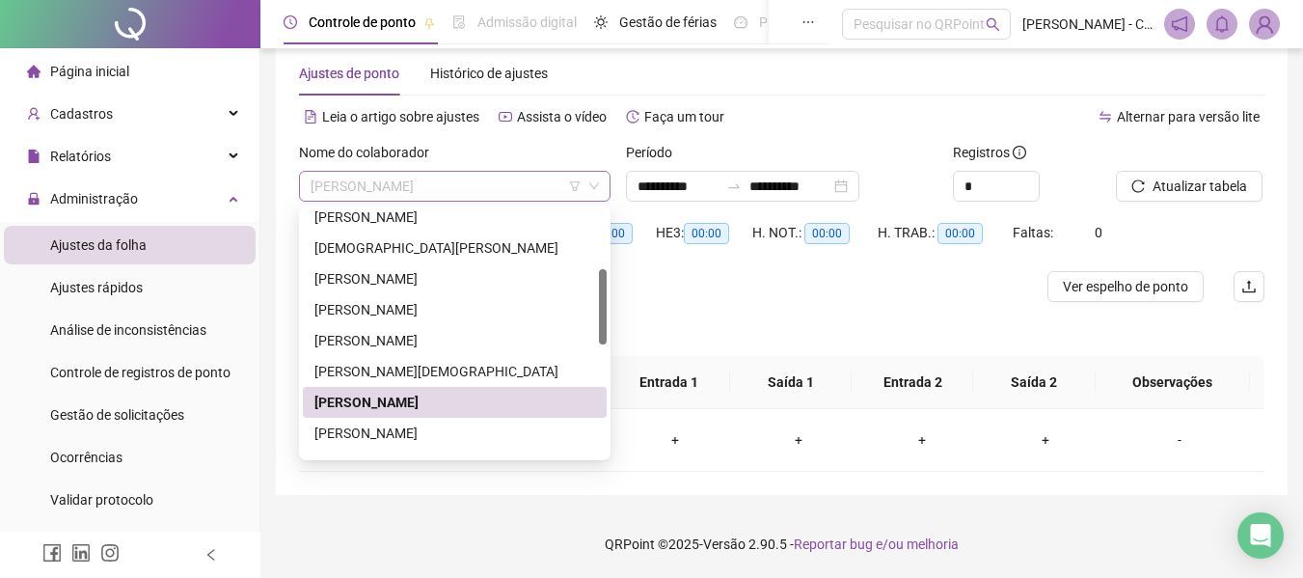
click at [536, 173] on span "[PERSON_NAME]" at bounding box center [454, 186] width 288 height 29
click at [429, 427] on div "[PERSON_NAME]" at bounding box center [454, 432] width 281 height 21
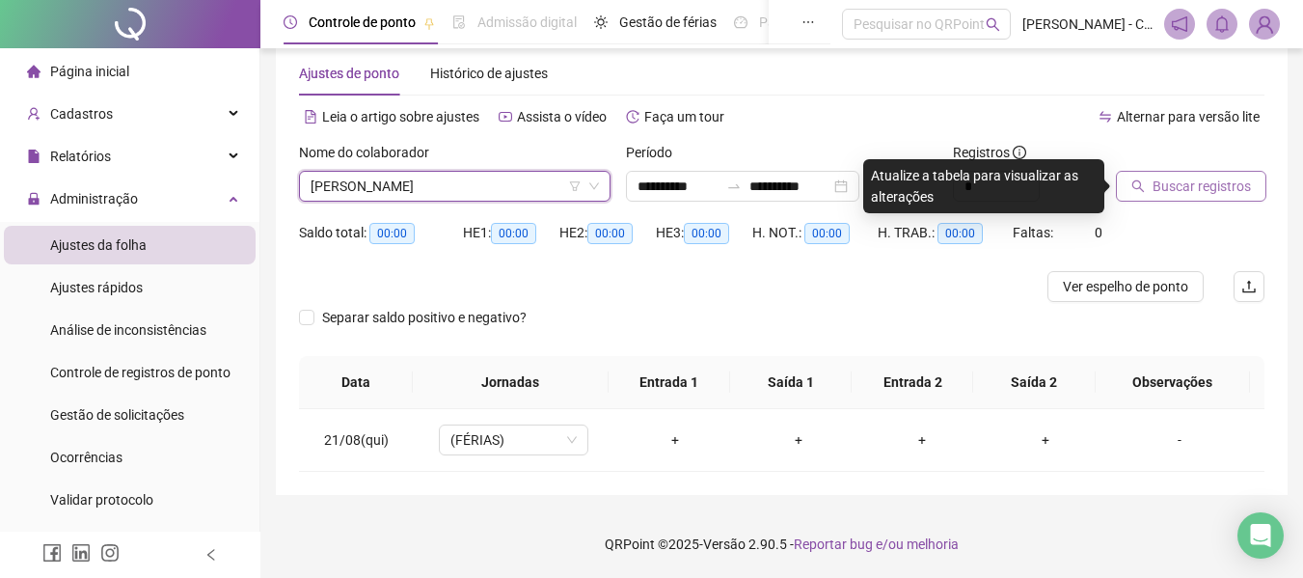
click at [1152, 196] on span "Buscar registros" at bounding box center [1201, 185] width 98 height 21
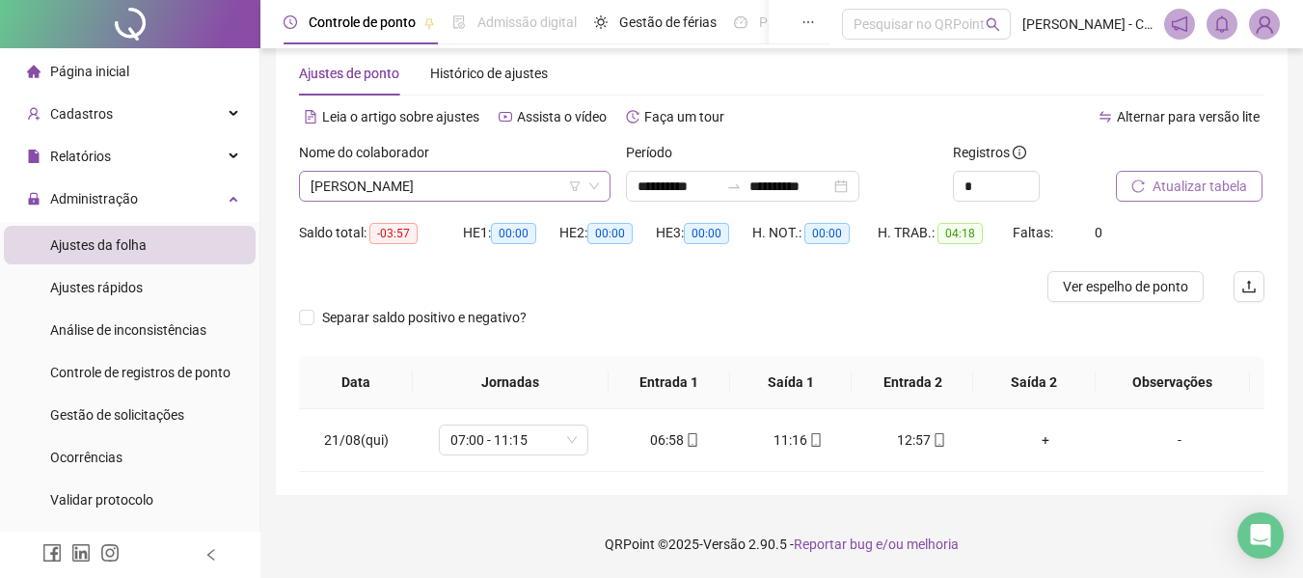
click at [389, 178] on span "[PERSON_NAME]" at bounding box center [454, 186] width 288 height 29
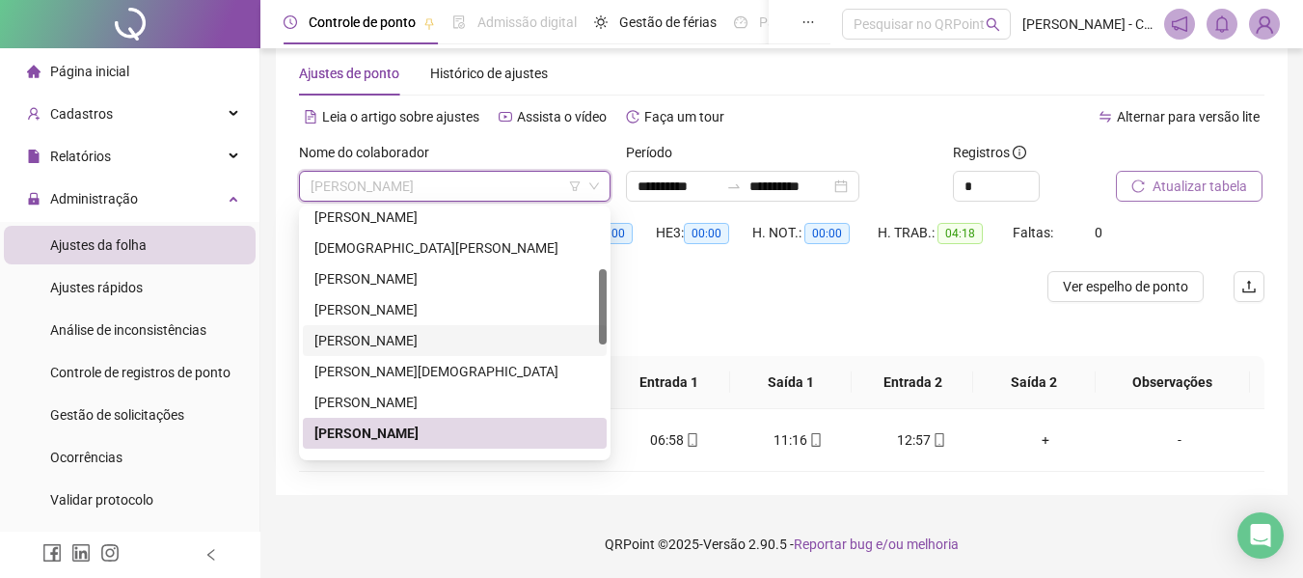
scroll to position [386, 0]
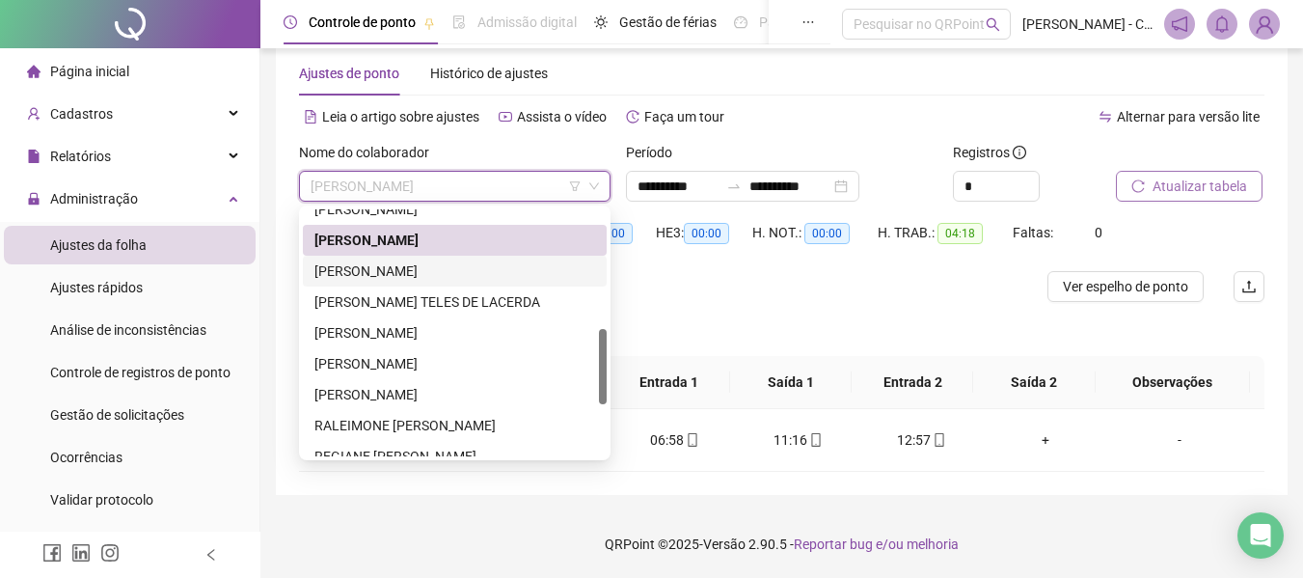
click at [397, 277] on div "[PERSON_NAME]" at bounding box center [454, 270] width 281 height 21
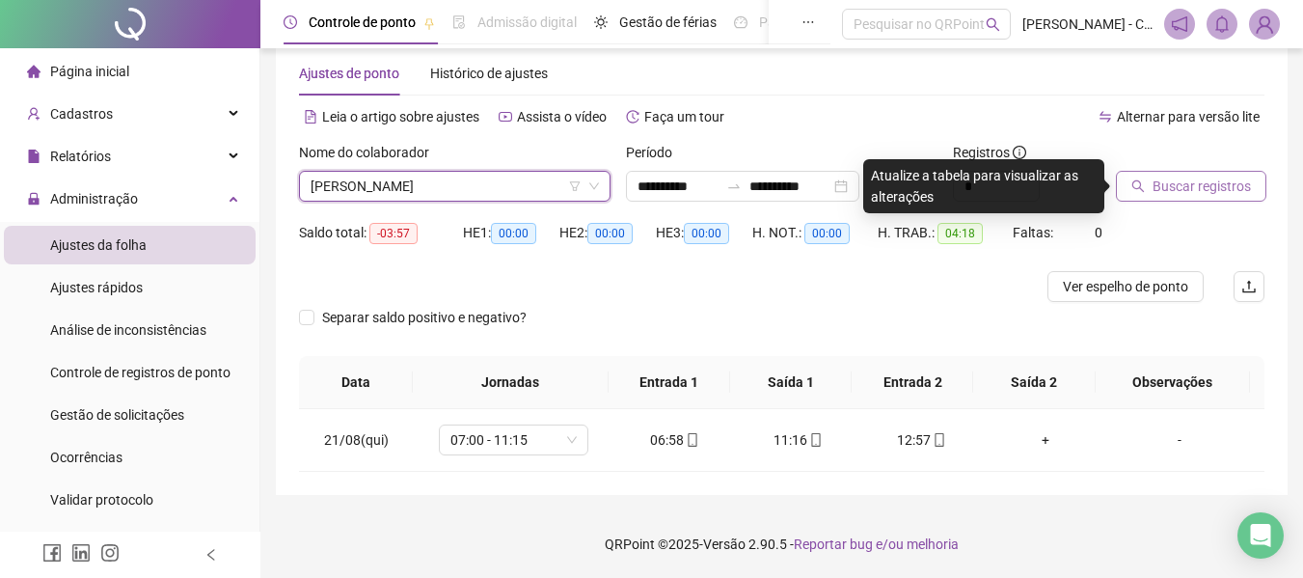
click at [1188, 176] on span "Buscar registros" at bounding box center [1201, 185] width 98 height 21
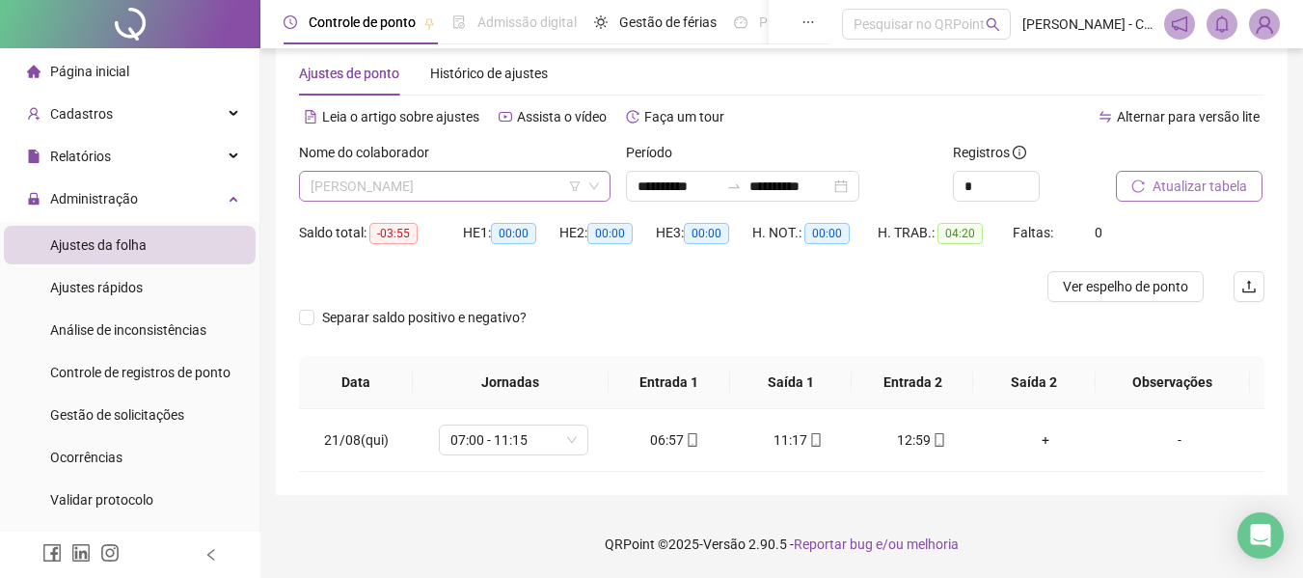
click at [421, 182] on span "[PERSON_NAME]" at bounding box center [454, 186] width 288 height 29
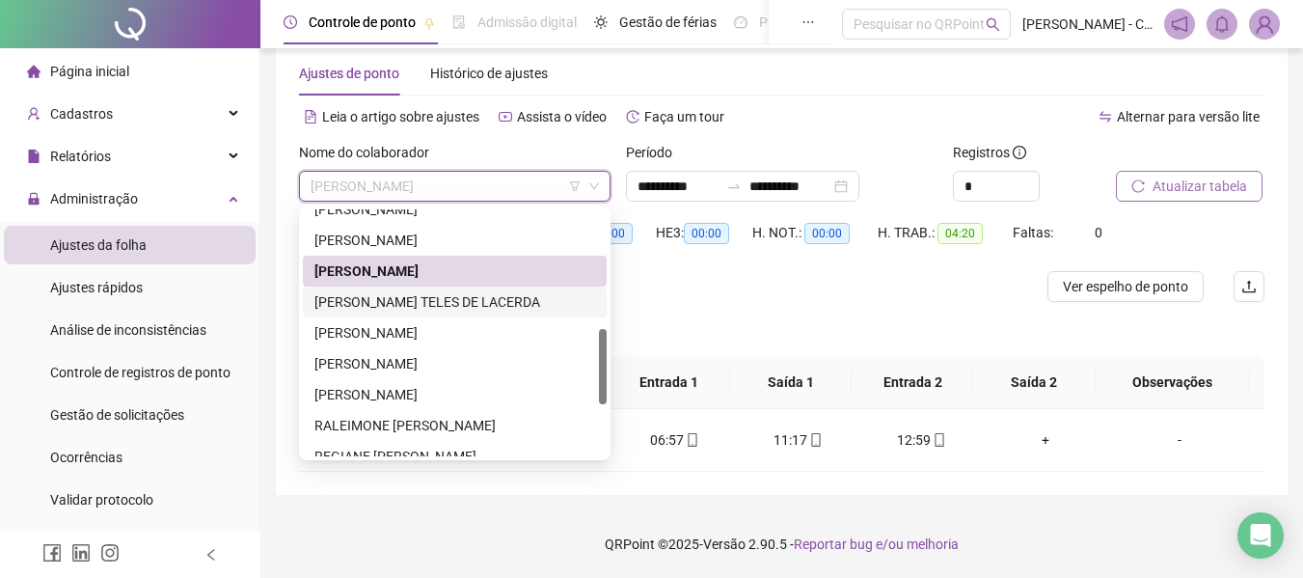
click at [433, 302] on div "MARIA JOSE TELES DE LACERDA" at bounding box center [454, 301] width 281 height 21
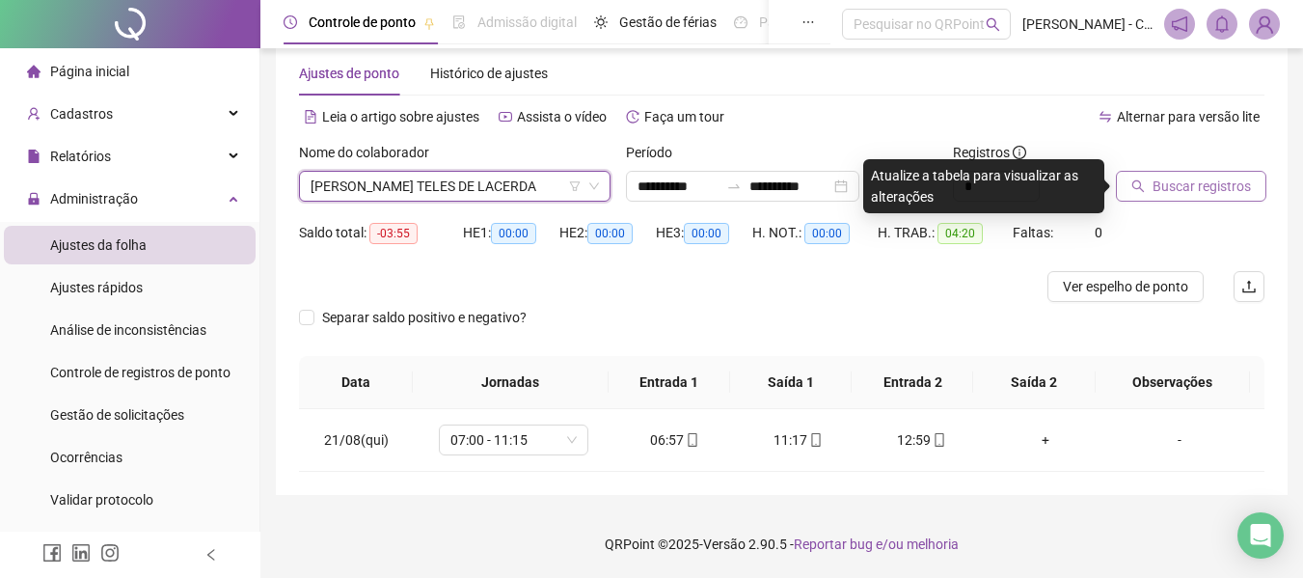
click at [536, 181] on span "MARIA JOSE TELES DE LACERDA" at bounding box center [454, 186] width 288 height 29
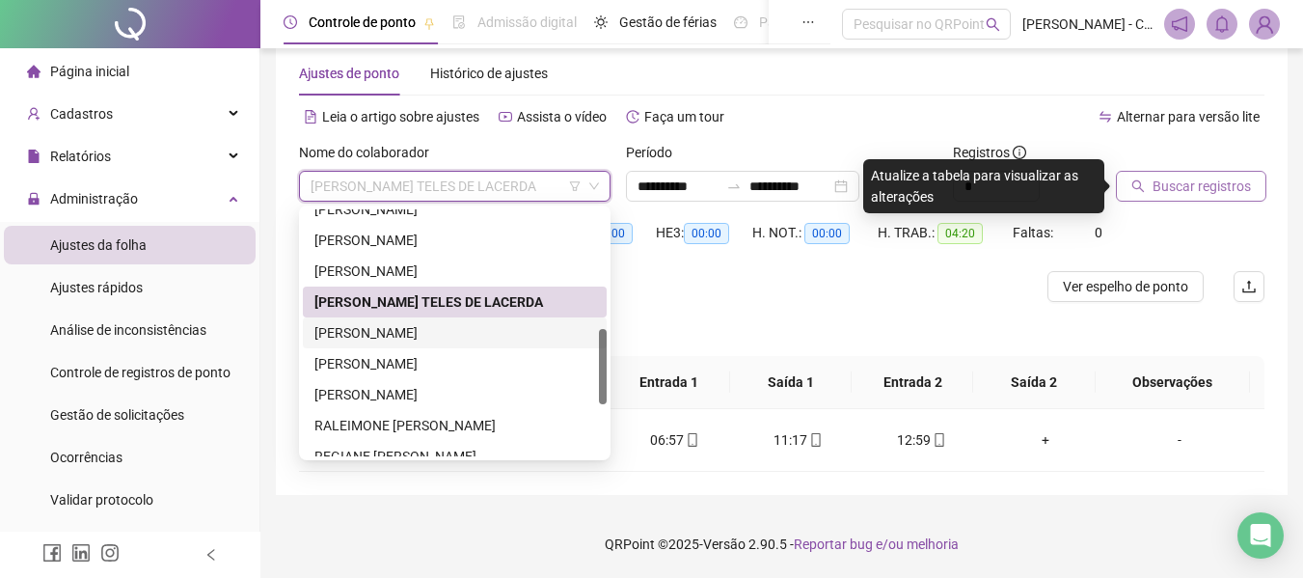
click at [413, 331] on div "MARIANA CORDEIRO DE OLIVEIRA" at bounding box center [454, 332] width 281 height 21
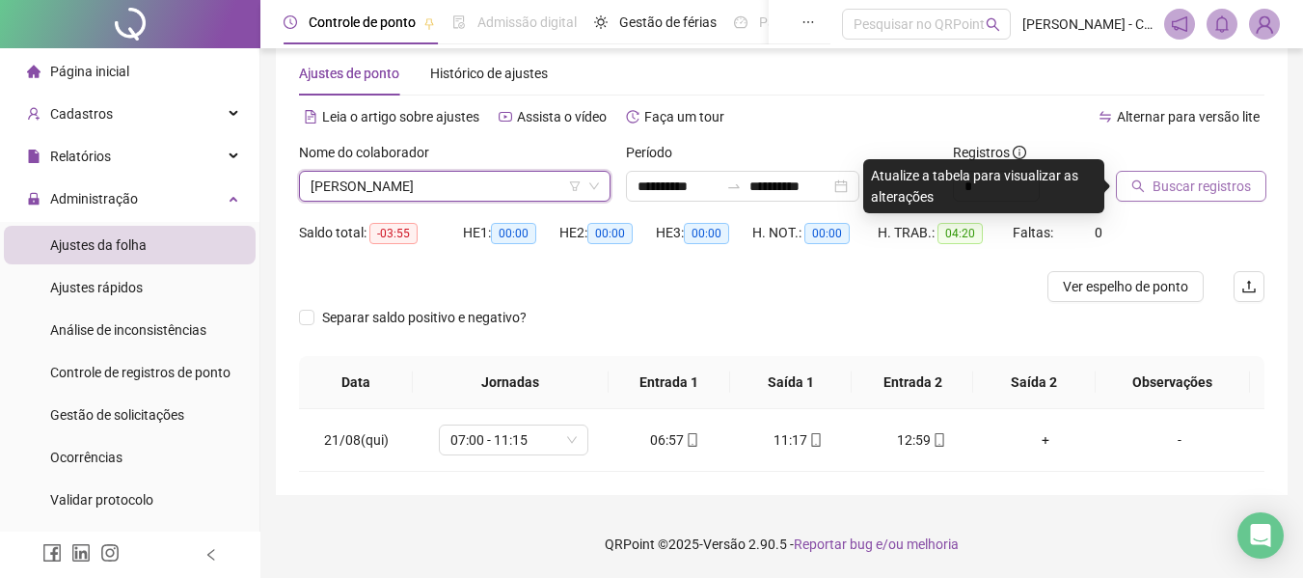
click at [1155, 200] on button "Buscar registros" at bounding box center [1191, 186] width 150 height 31
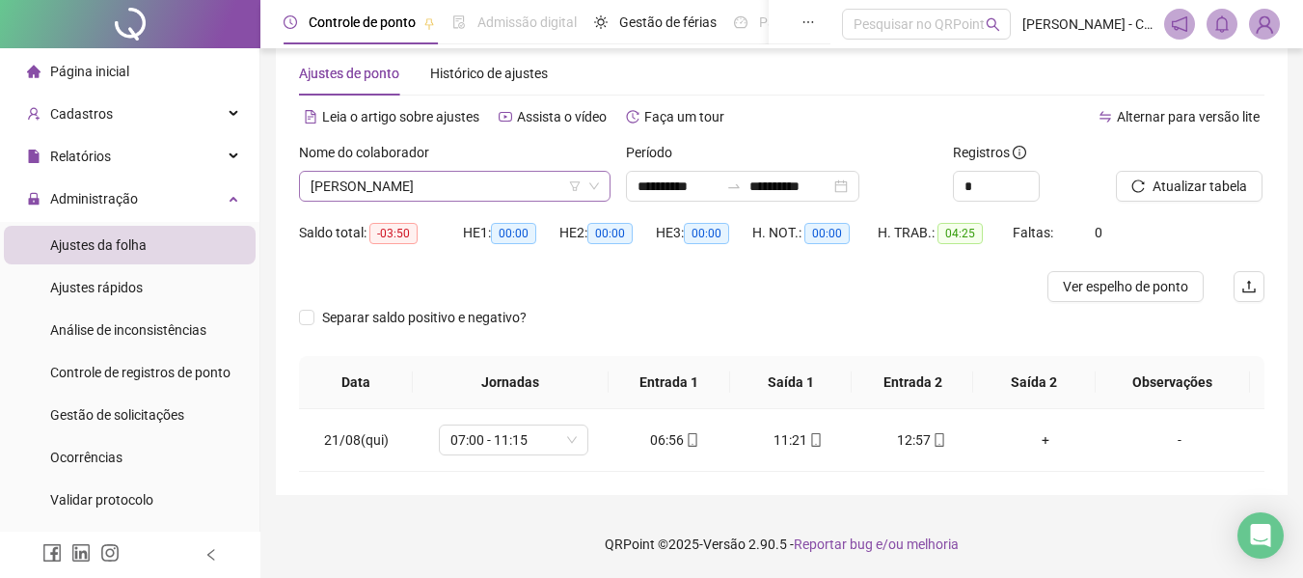
click at [463, 173] on span "MARIANA CORDEIRO DE OLIVEIRA" at bounding box center [454, 186] width 288 height 29
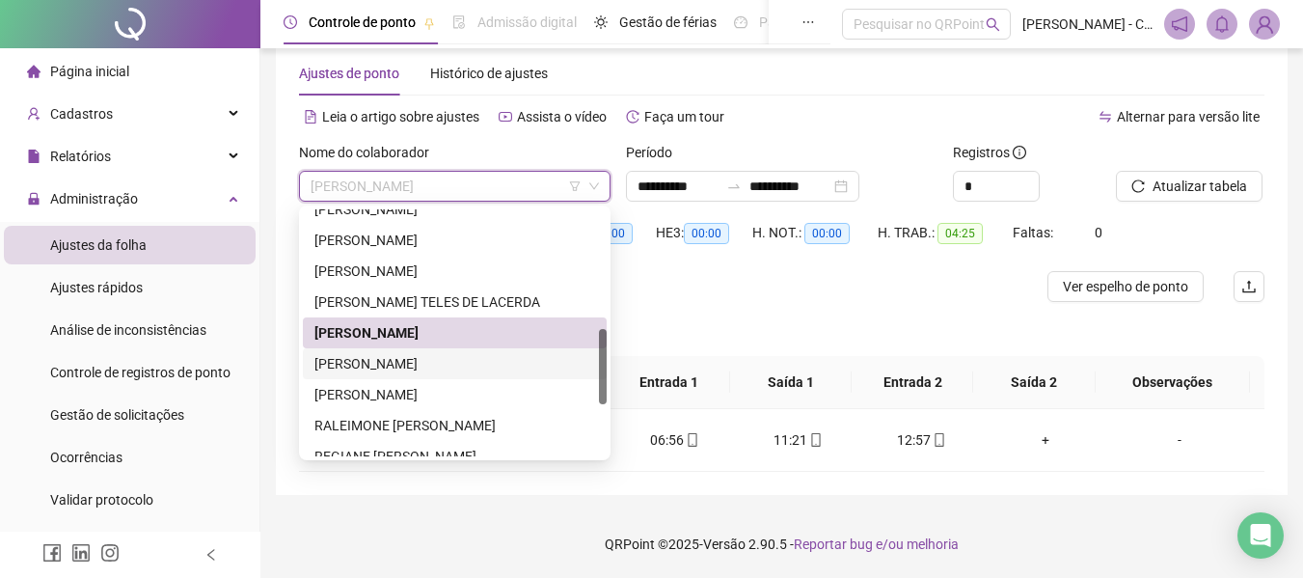
click at [445, 367] on div "[PERSON_NAME]" at bounding box center [454, 363] width 281 height 21
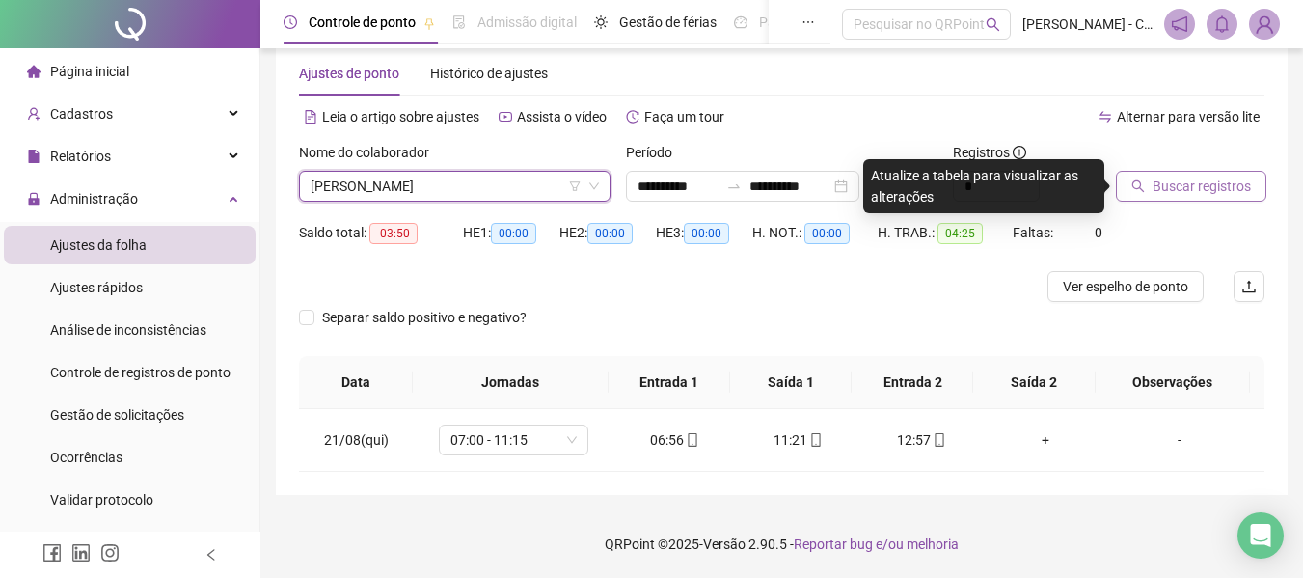
click at [1170, 189] on span "Buscar registros" at bounding box center [1201, 185] width 98 height 21
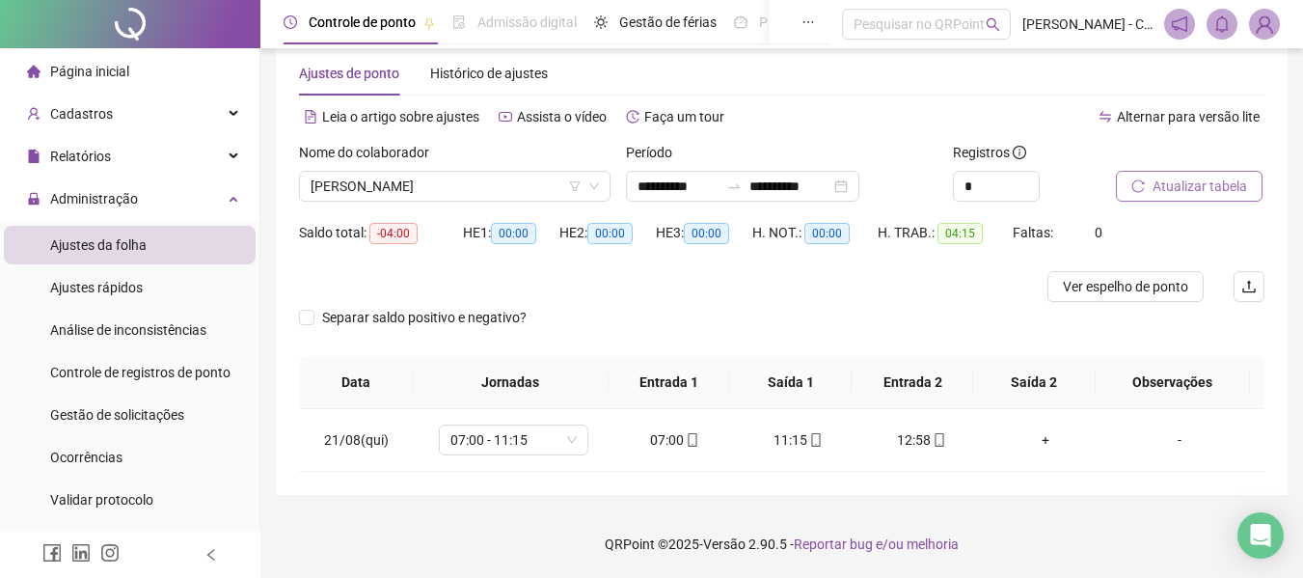
click at [474, 202] on div "Nome do colaborador MILENE NORONHA DO NASCIMENTO" at bounding box center [454, 179] width 327 height 75
click at [474, 194] on span "[PERSON_NAME]" at bounding box center [454, 186] width 288 height 29
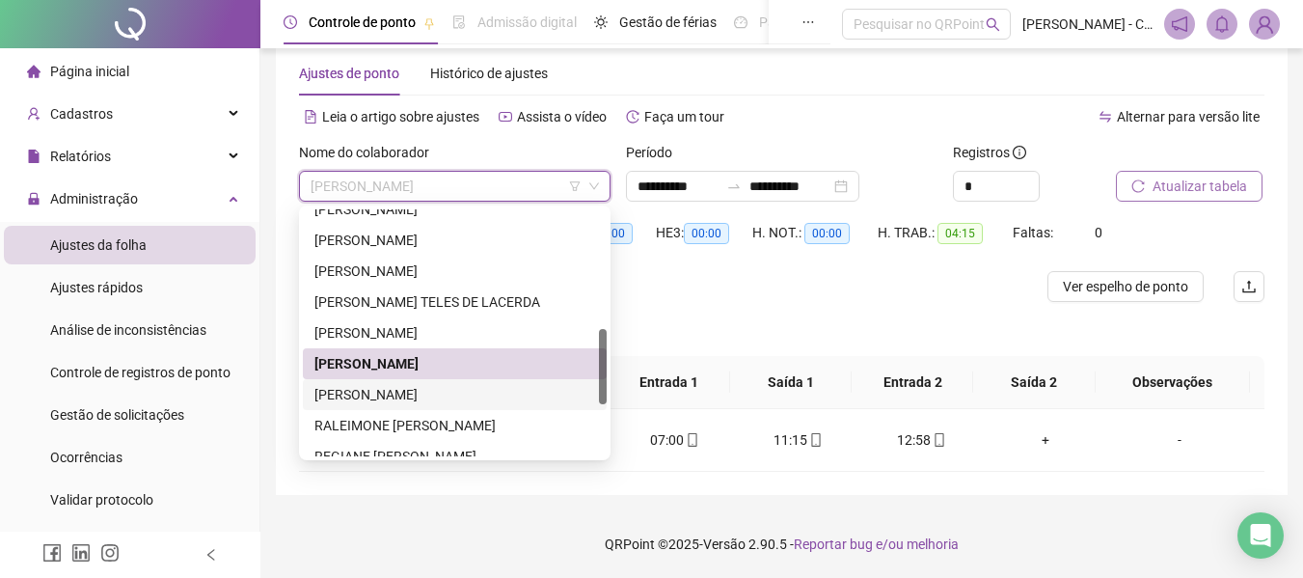
click at [433, 398] on div "NILVIA LUCAS DA SILVA" at bounding box center [454, 394] width 281 height 21
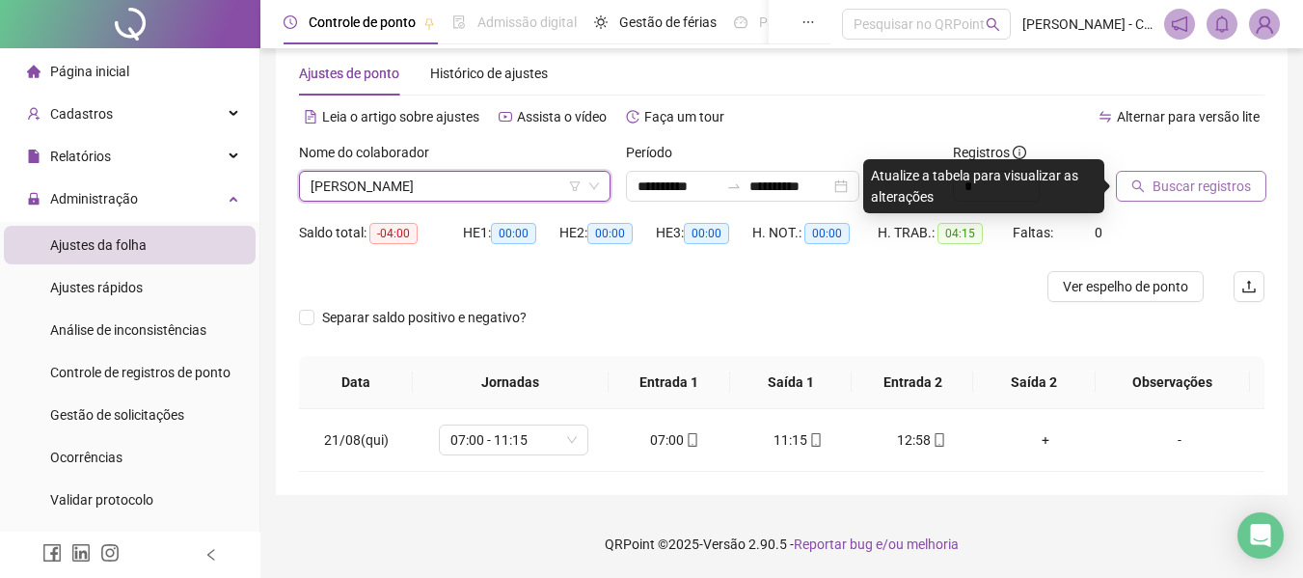
click at [1232, 189] on span "Buscar registros" at bounding box center [1201, 185] width 98 height 21
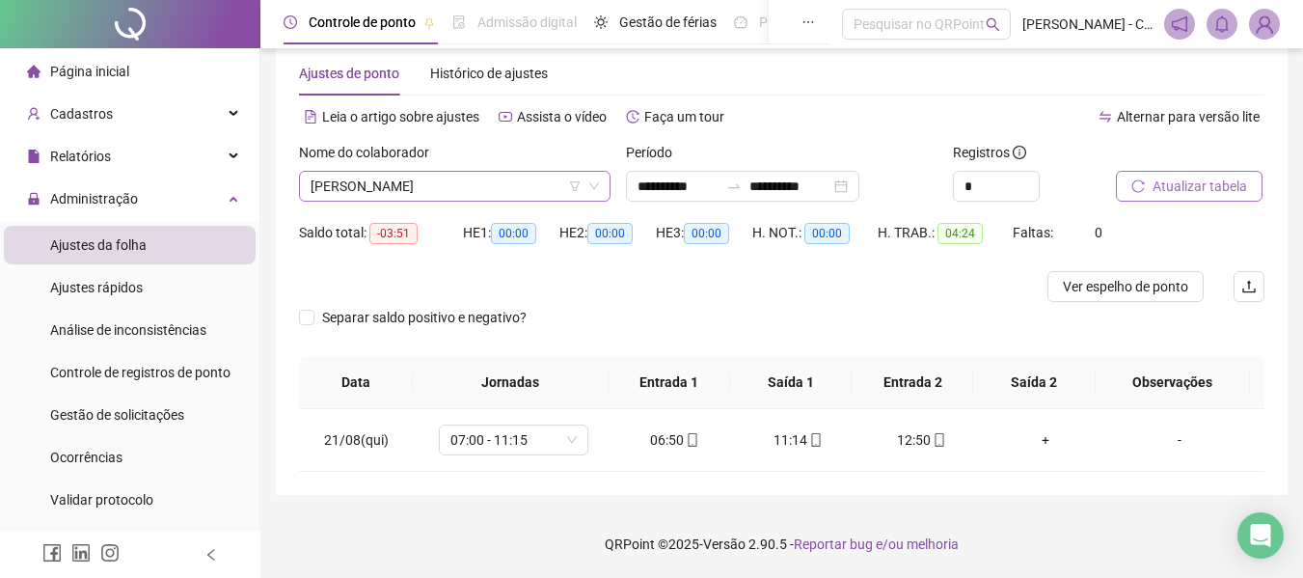
click at [481, 192] on span "NILVIA LUCAS DA SILVA" at bounding box center [454, 186] width 288 height 29
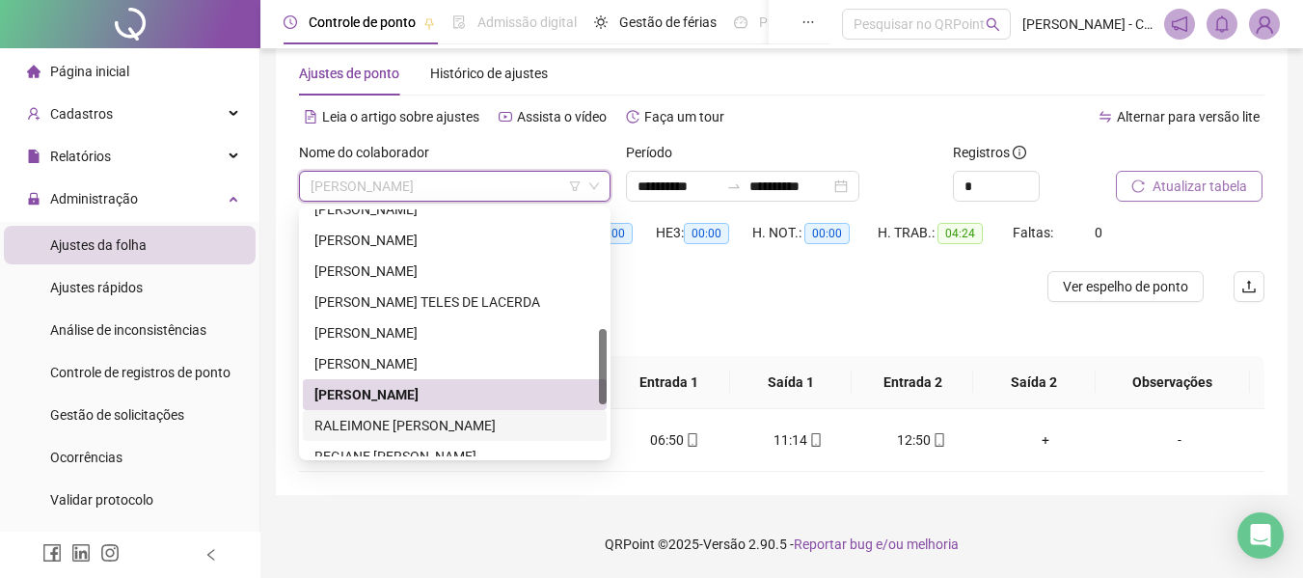
click at [411, 426] on div "RALEIMONE [PERSON_NAME]" at bounding box center [454, 425] width 281 height 21
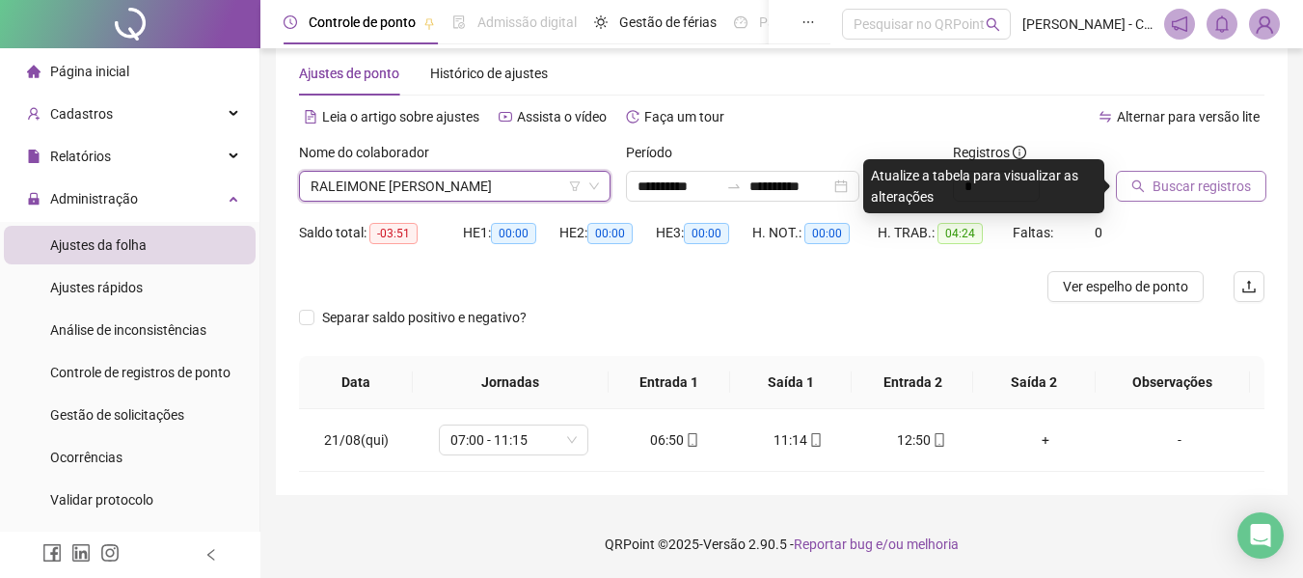
click at [1192, 182] on span "Buscar registros" at bounding box center [1201, 185] width 98 height 21
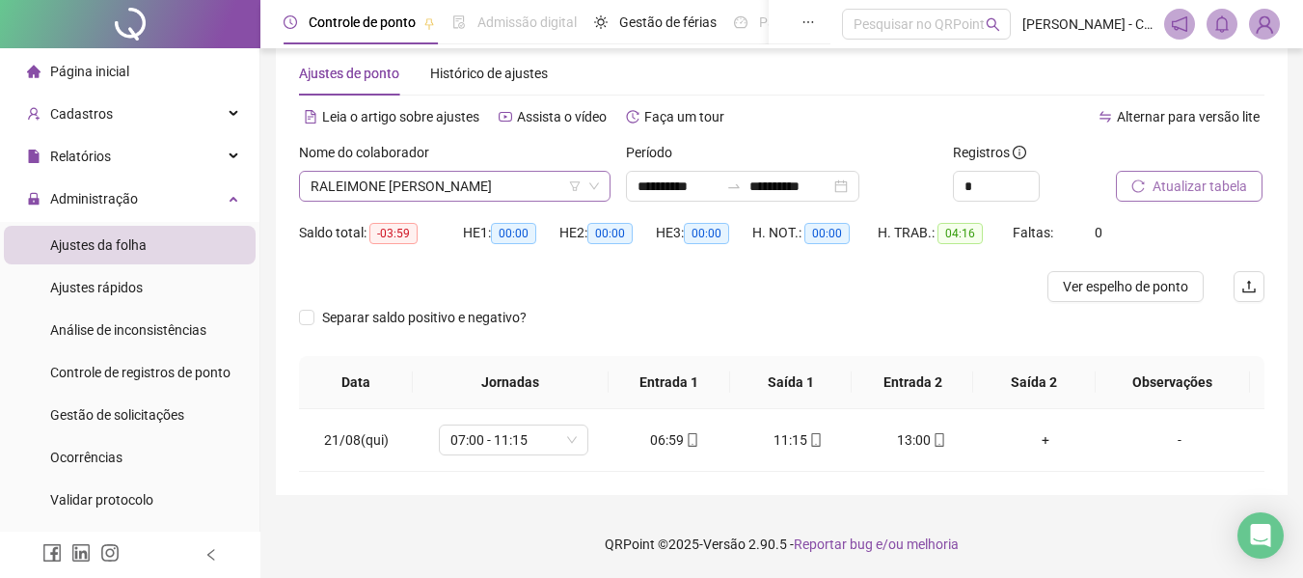
click at [449, 177] on span "RALEIMONE [PERSON_NAME]" at bounding box center [454, 186] width 288 height 29
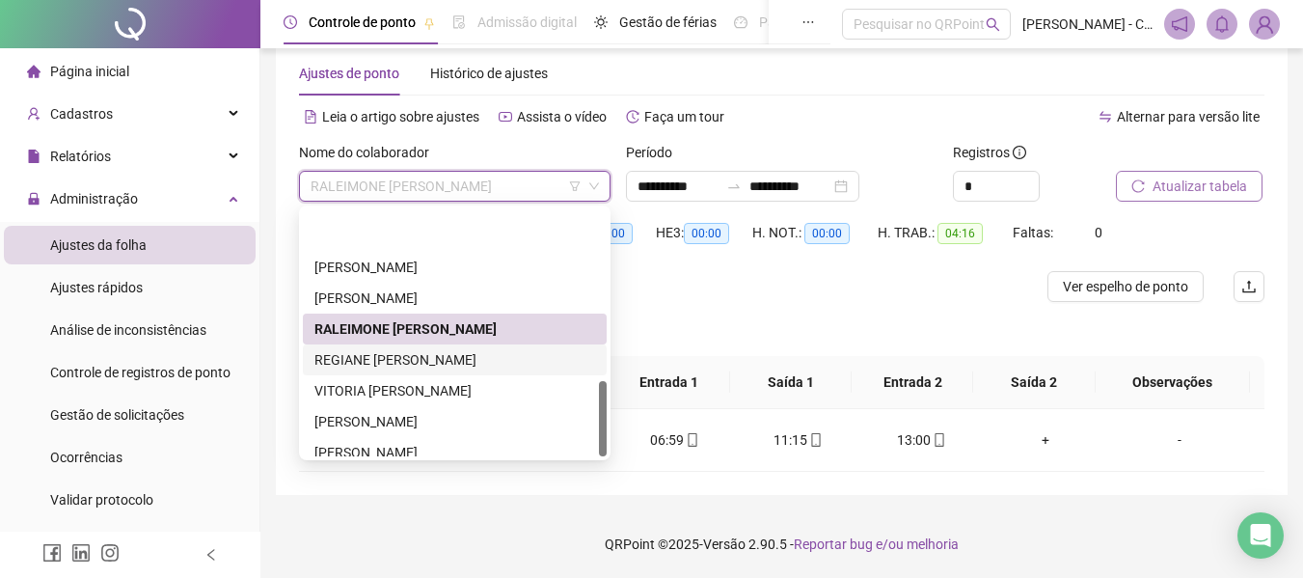
scroll to position [555, 0]
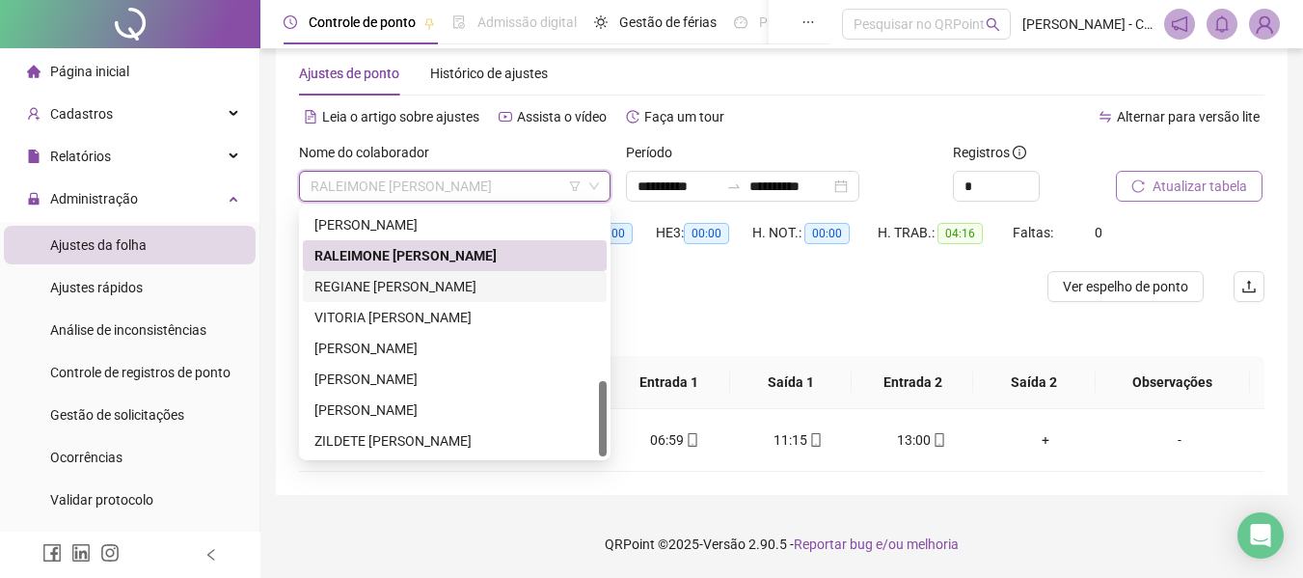
click at [414, 290] on div "REGIANE [PERSON_NAME]" at bounding box center [454, 286] width 281 height 21
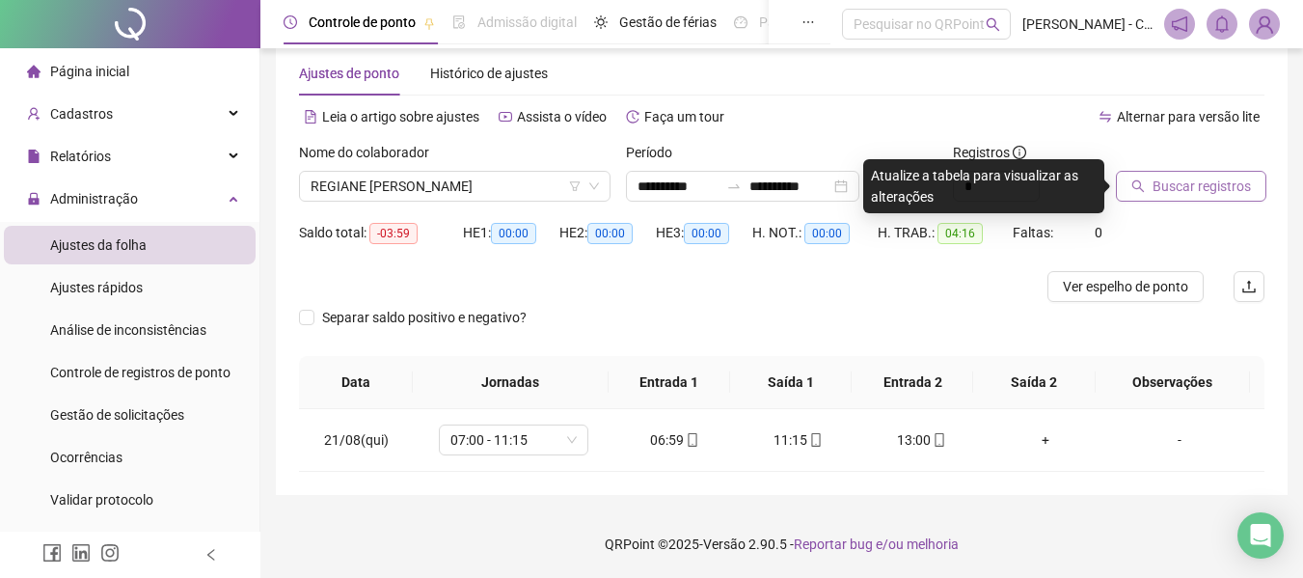
click at [1198, 186] on span "Buscar registros" at bounding box center [1201, 185] width 98 height 21
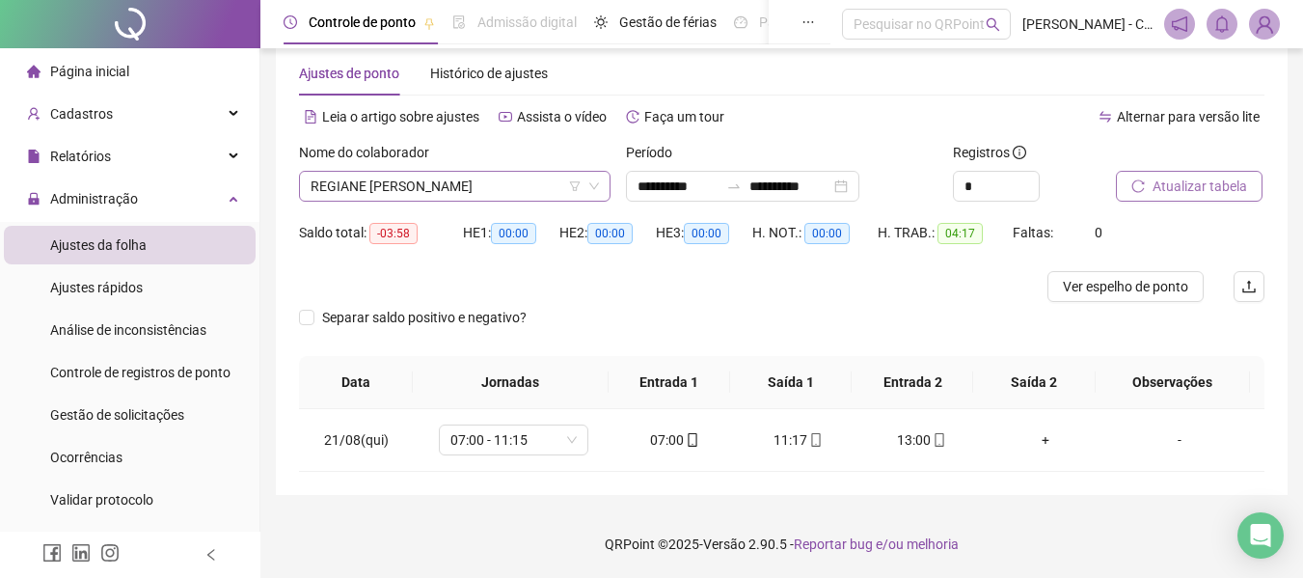
click at [456, 193] on span "REGIANE [PERSON_NAME]" at bounding box center [454, 186] width 288 height 29
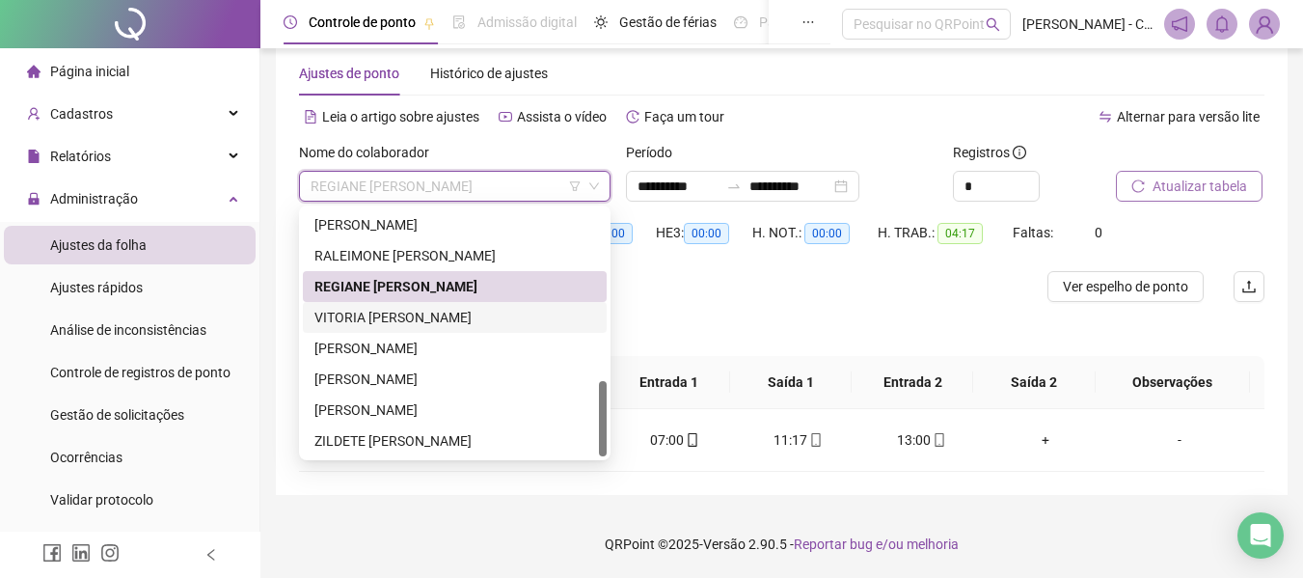
click at [426, 317] on div "VITORIA CAROLINA MACIEL" at bounding box center [454, 317] width 281 height 21
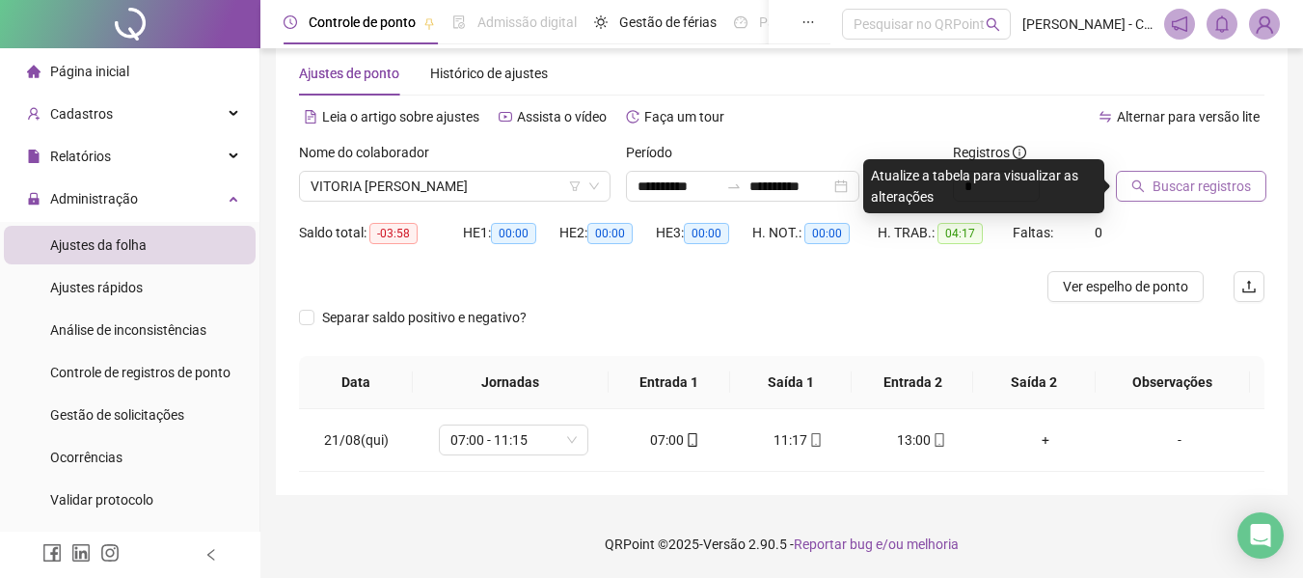
click at [1159, 191] on span "Buscar registros" at bounding box center [1201, 185] width 98 height 21
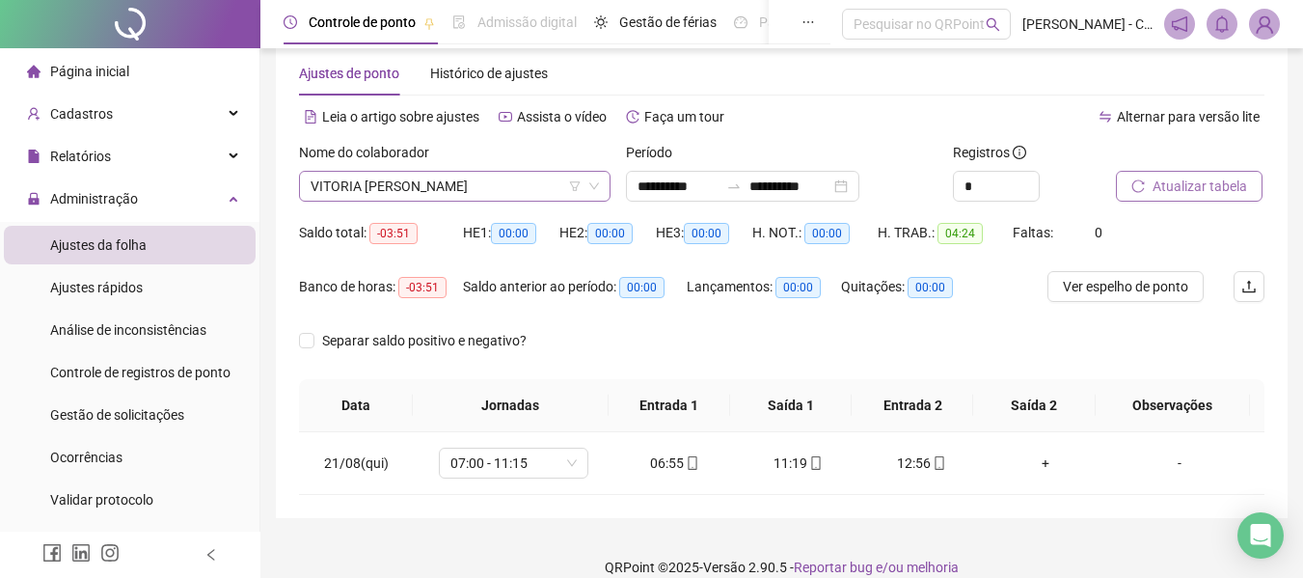
click at [458, 192] on span "VITORIA CAROLINA MACIEL" at bounding box center [454, 186] width 288 height 29
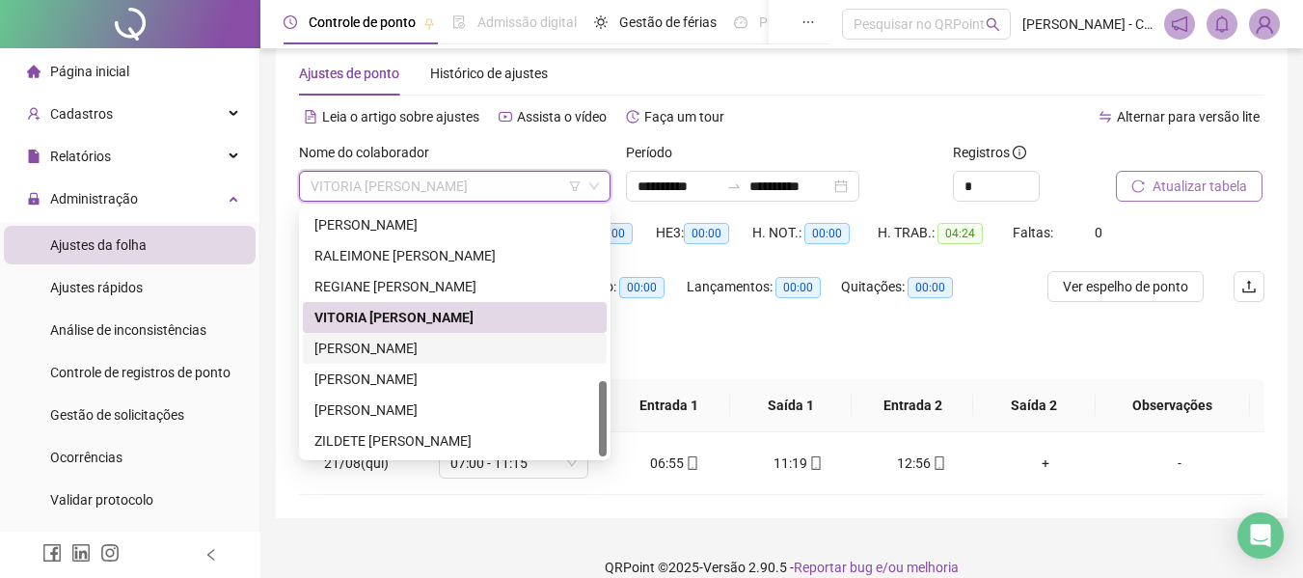
click at [407, 359] on div "[PERSON_NAME]" at bounding box center [455, 348] width 304 height 31
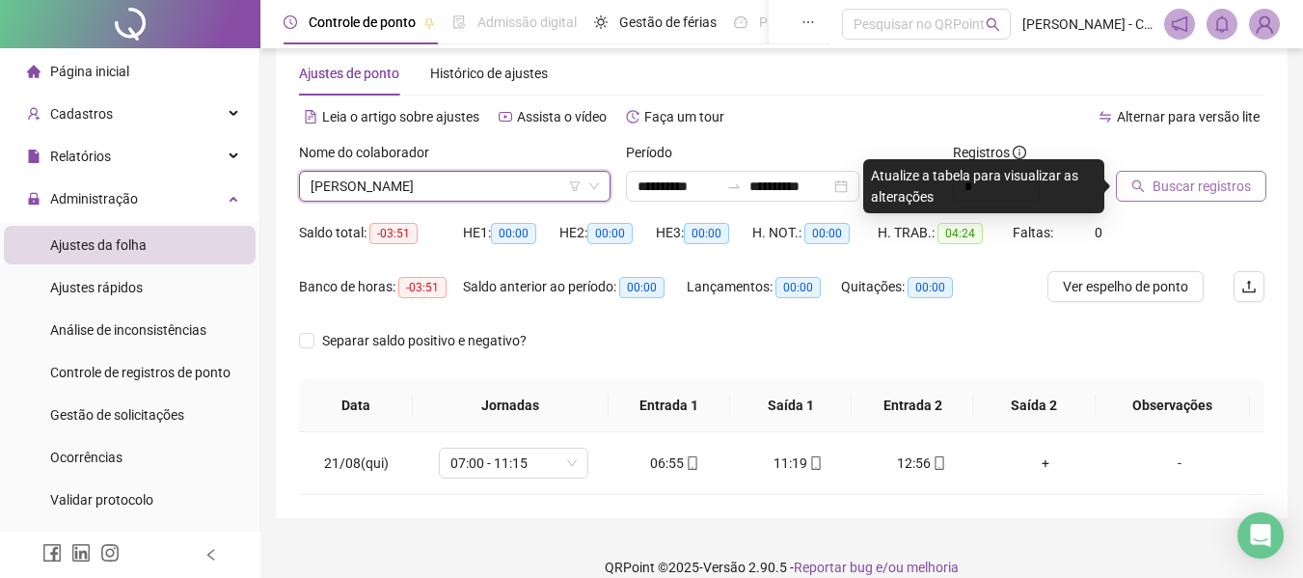
click at [1130, 189] on button "Buscar registros" at bounding box center [1191, 186] width 150 height 31
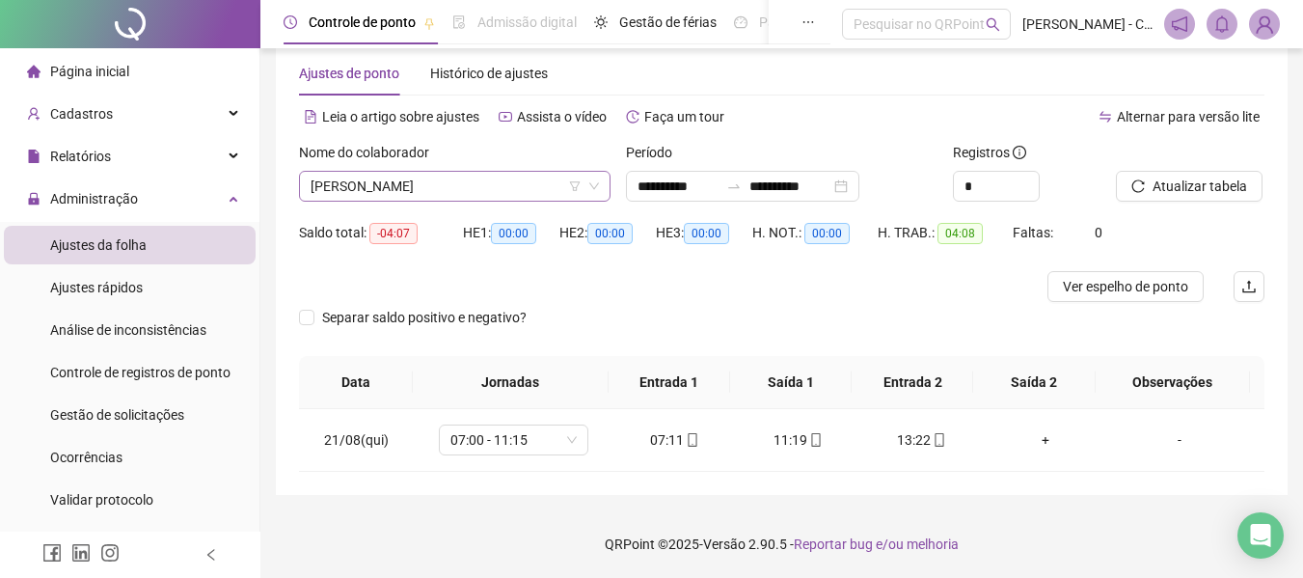
click at [392, 195] on span "[PERSON_NAME]" at bounding box center [454, 186] width 288 height 29
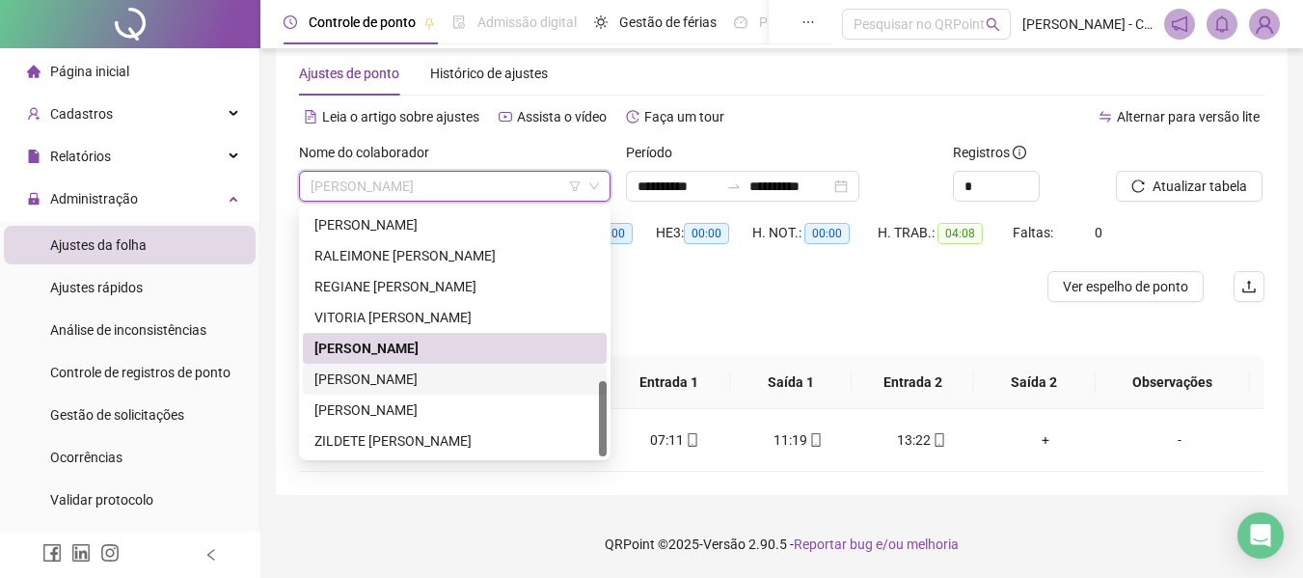
click at [416, 379] on div "[PERSON_NAME]" at bounding box center [454, 378] width 281 height 21
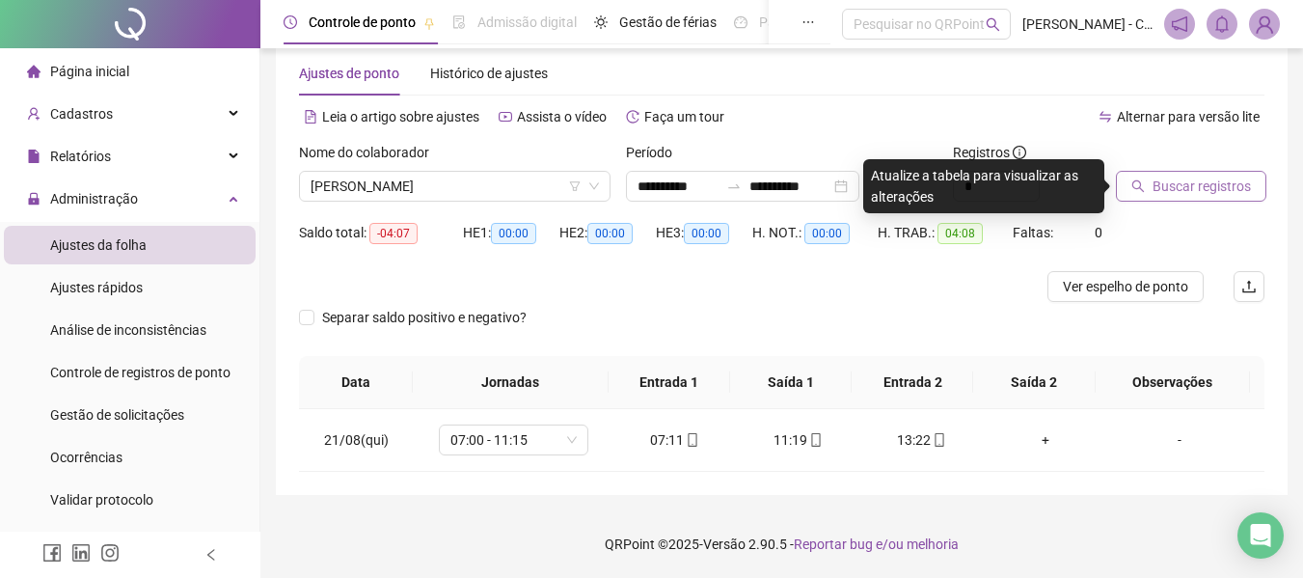
click at [1245, 178] on span "Buscar registros" at bounding box center [1201, 185] width 98 height 21
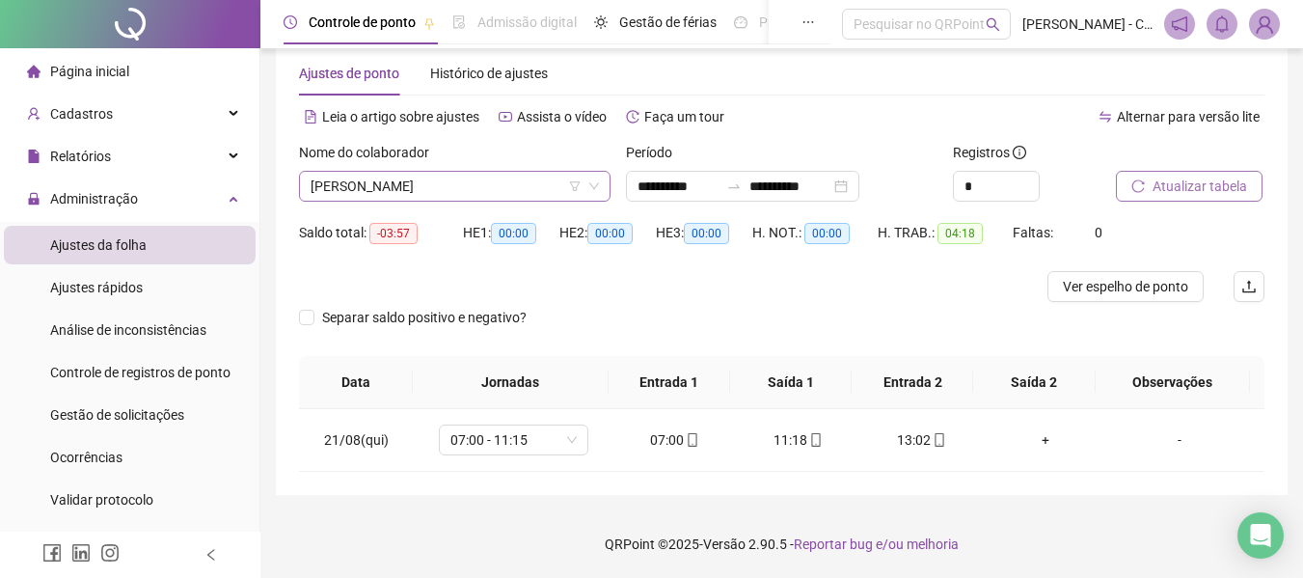
click at [430, 174] on span "[PERSON_NAME]" at bounding box center [454, 186] width 288 height 29
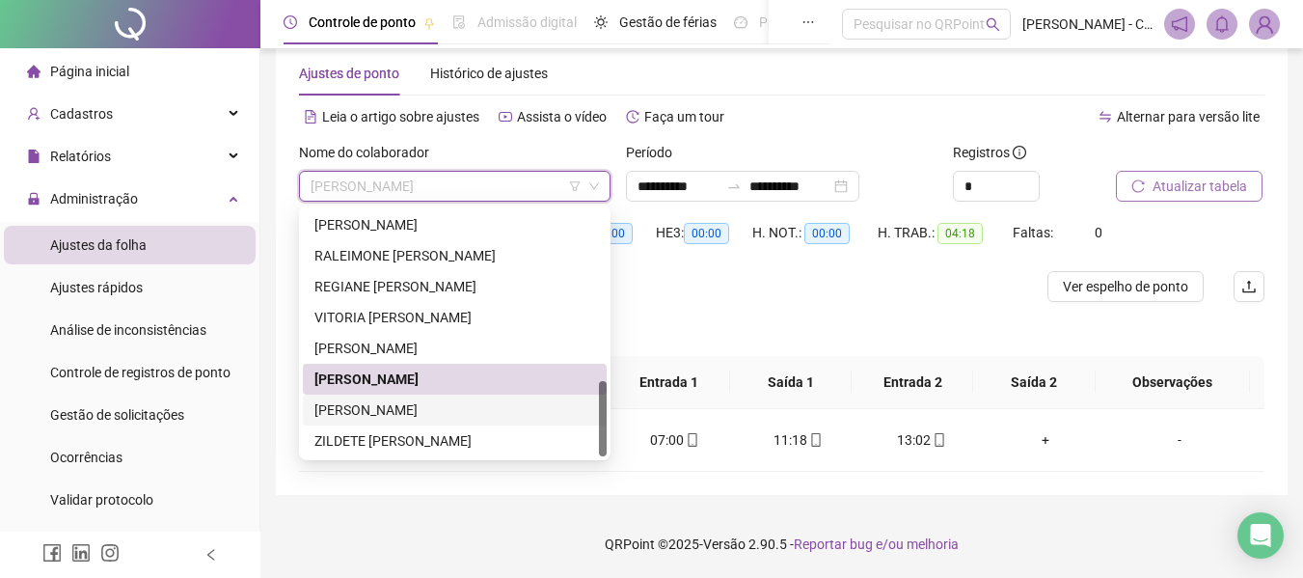
click at [466, 403] on div "[PERSON_NAME]" at bounding box center [454, 409] width 281 height 21
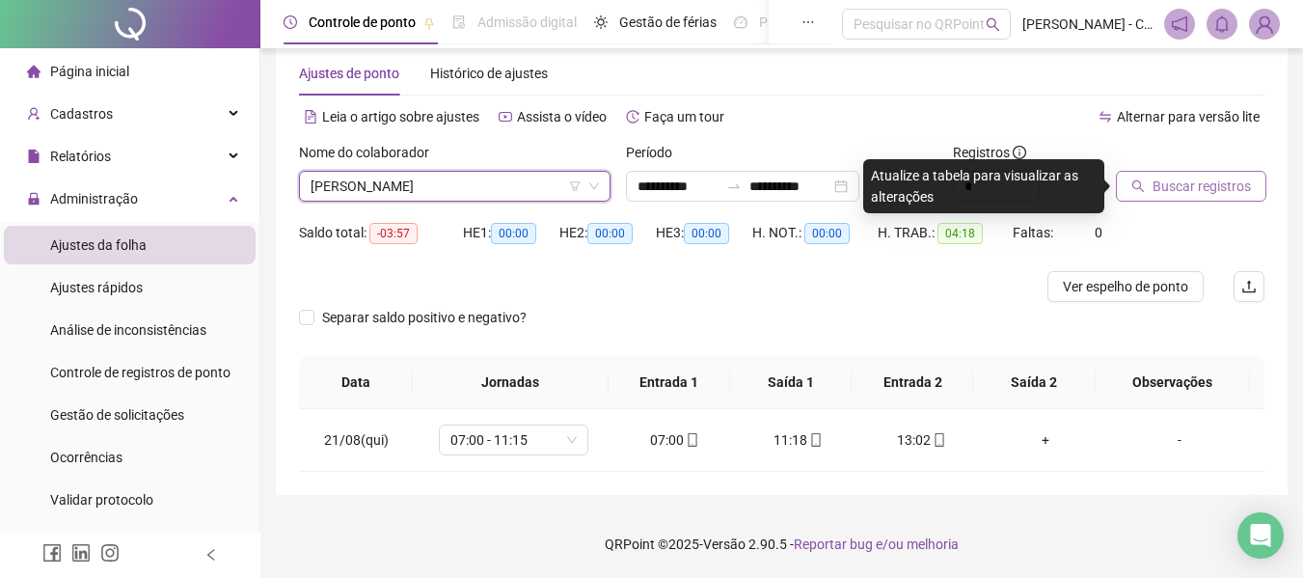
click at [1172, 190] on span "Buscar registros" at bounding box center [1201, 185] width 98 height 21
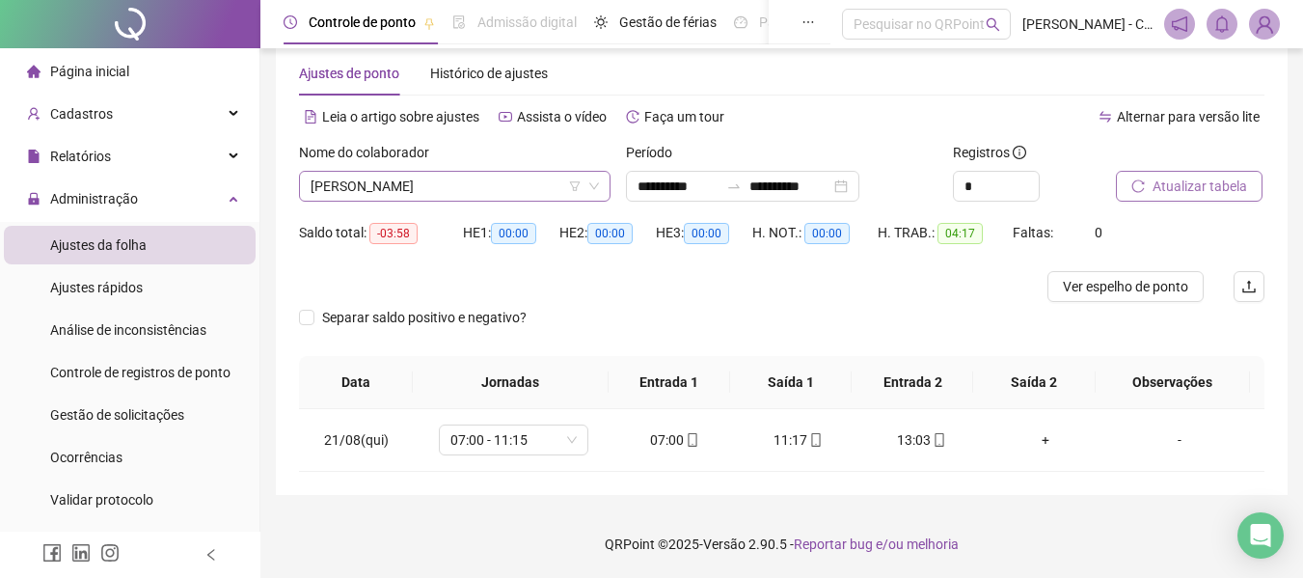
click at [469, 193] on span "[PERSON_NAME]" at bounding box center [454, 186] width 288 height 29
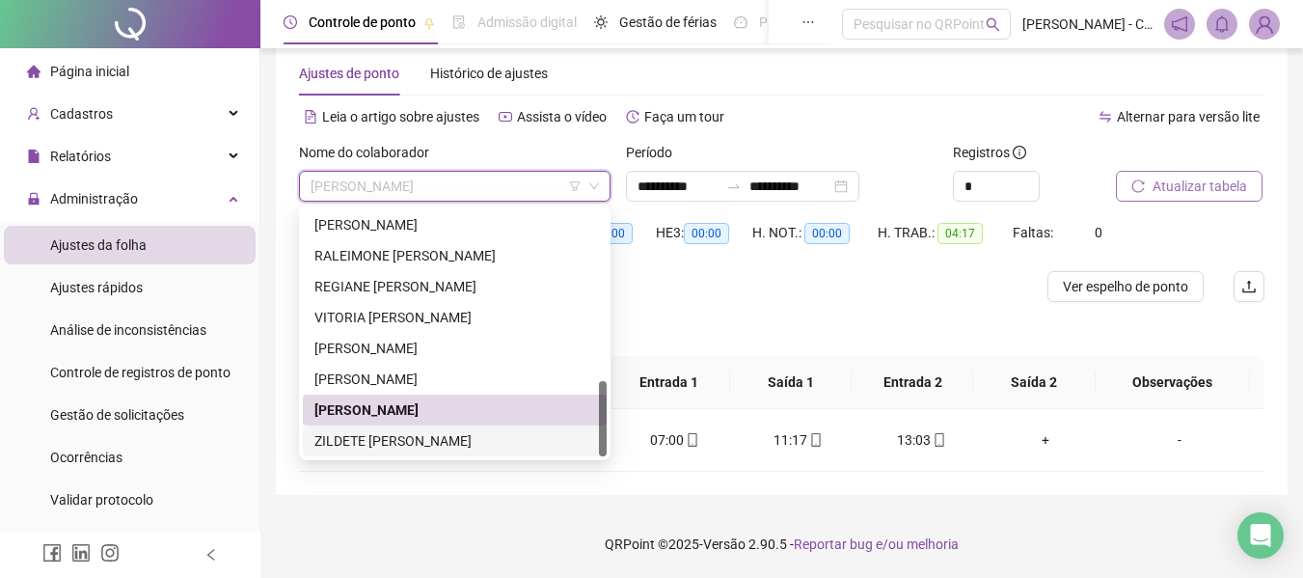
click at [442, 442] on div "ZILDETE XAVIER DE OLIVEIRA" at bounding box center [454, 440] width 281 height 21
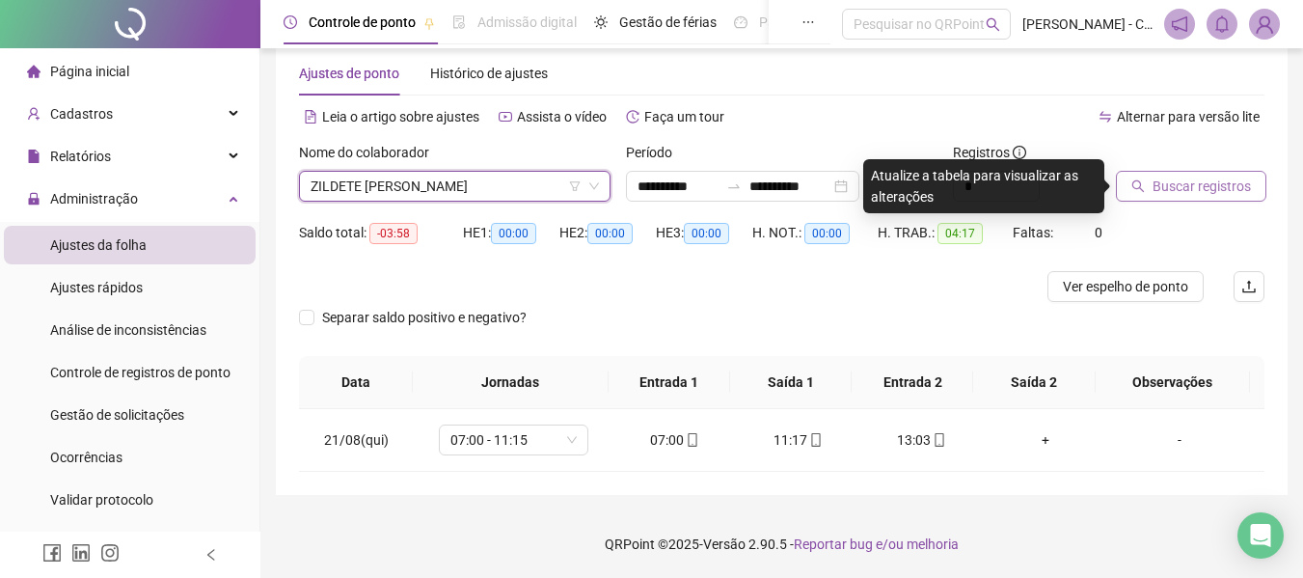
click at [1165, 189] on span "Buscar registros" at bounding box center [1201, 185] width 98 height 21
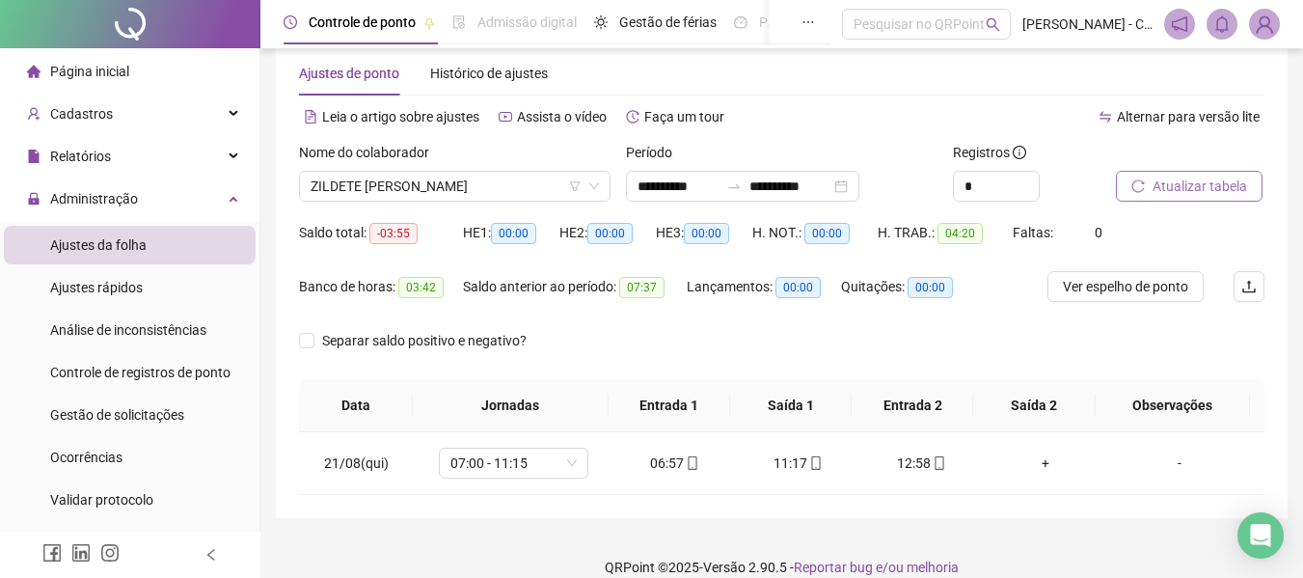
click at [74, 79] on span "Página inicial" at bounding box center [89, 71] width 79 height 15
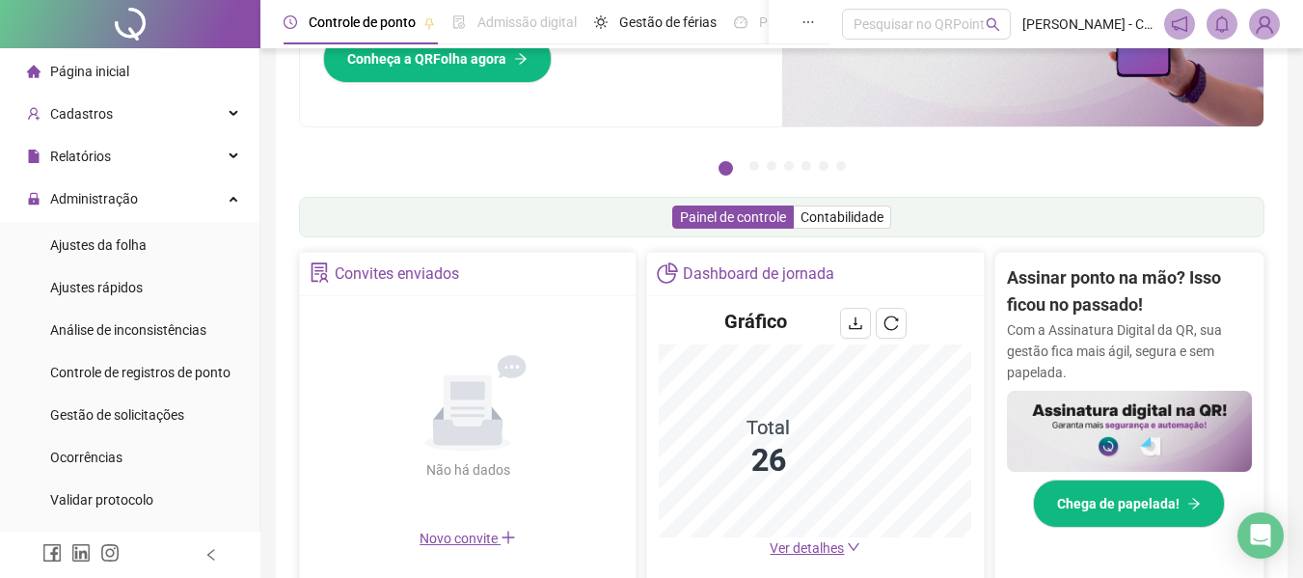
scroll to position [325, 0]
